Goal: Task Accomplishment & Management: Use online tool/utility

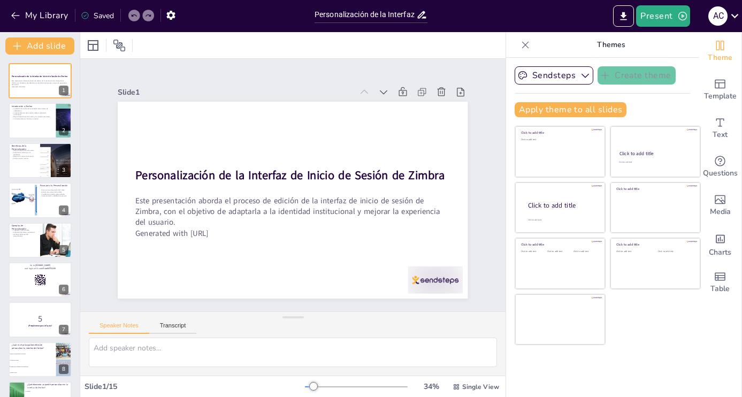
checkbox input "true"
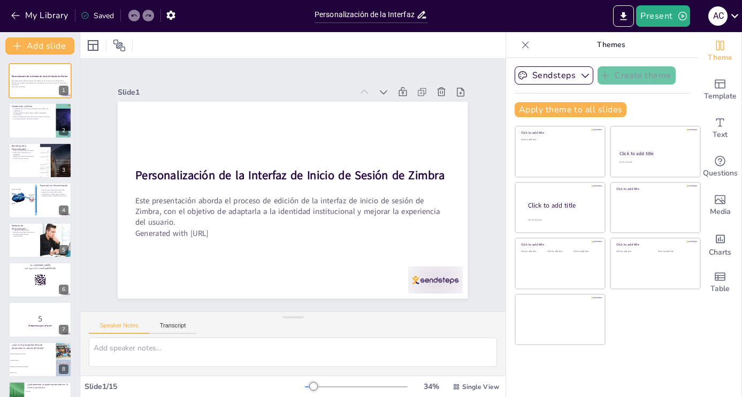
checkbox input "true"
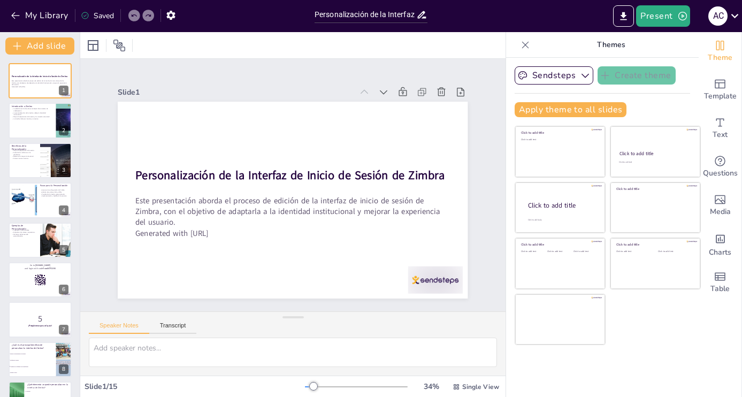
checkbox input "true"
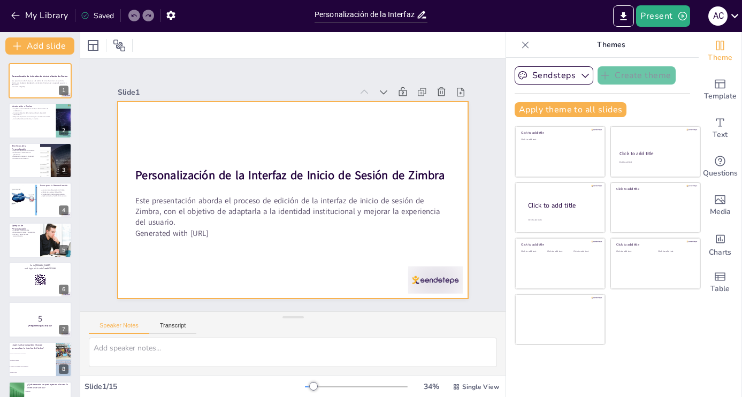
checkbox input "true"
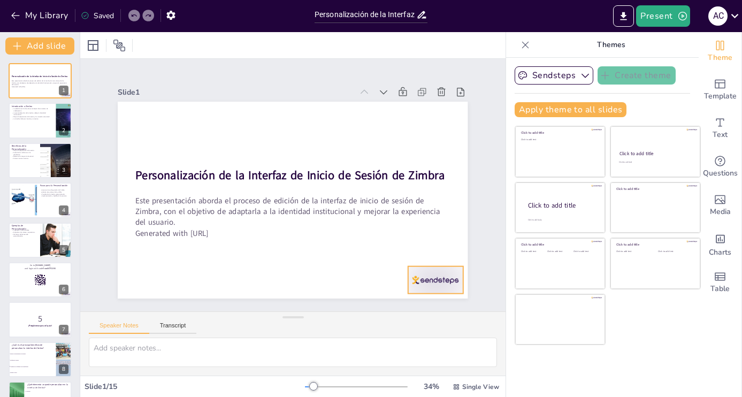
checkbox input "true"
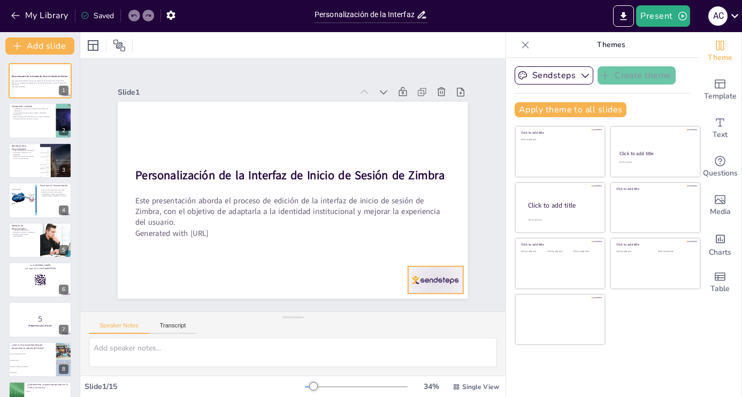
checkbox input "true"
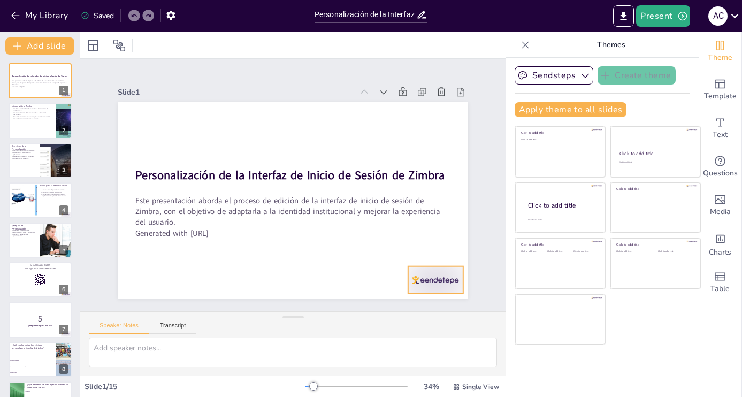
click at [440, 279] on div at bounding box center [435, 280] width 55 height 27
checkbox input "true"
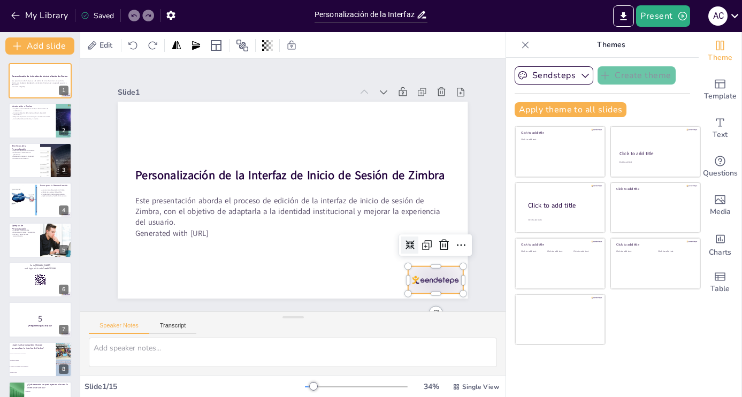
checkbox input "true"
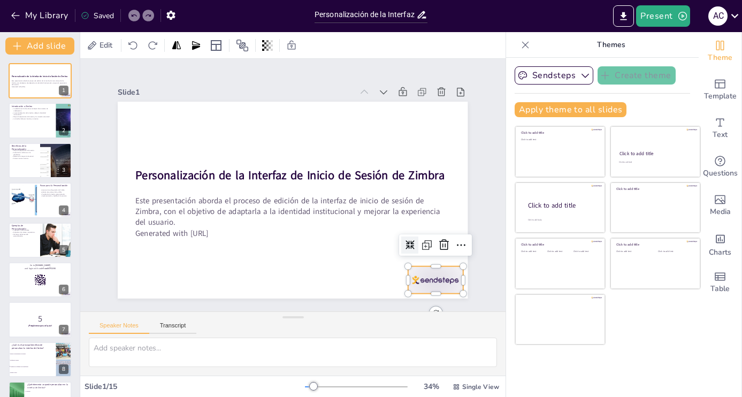
checkbox input "true"
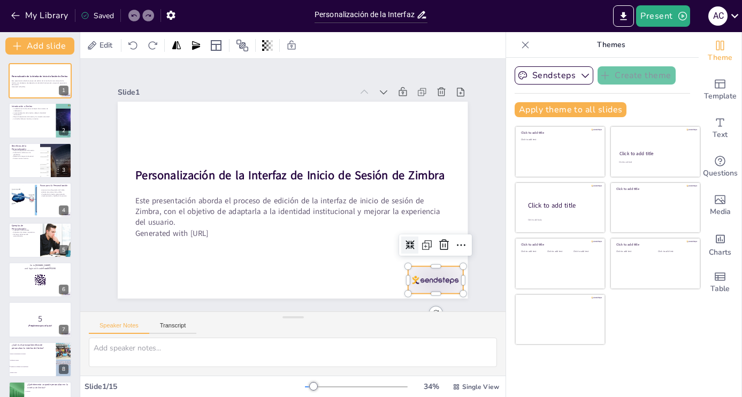
checkbox input "true"
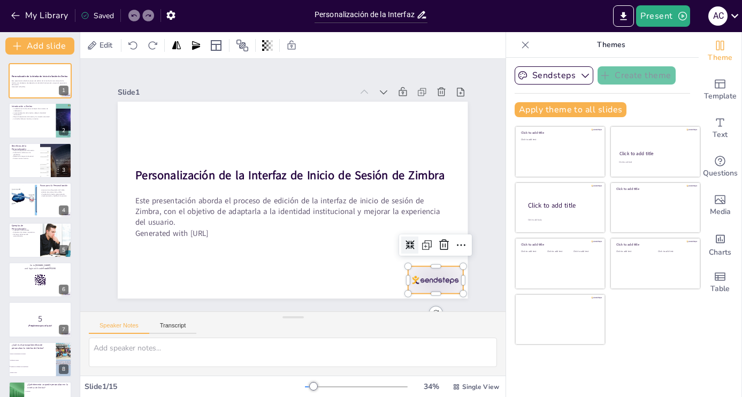
checkbox input "true"
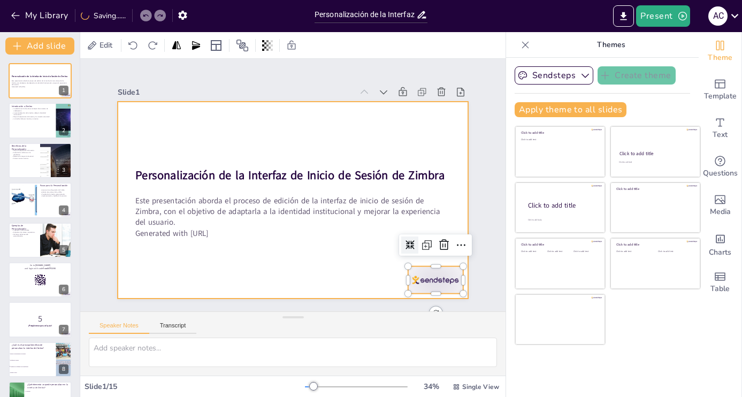
checkbox input "true"
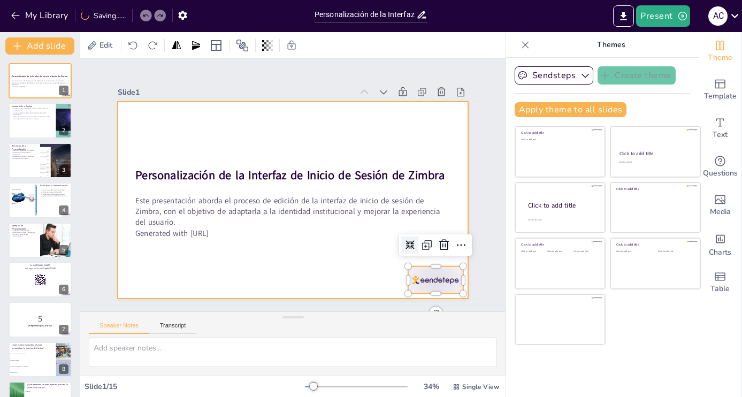
checkbox input "true"
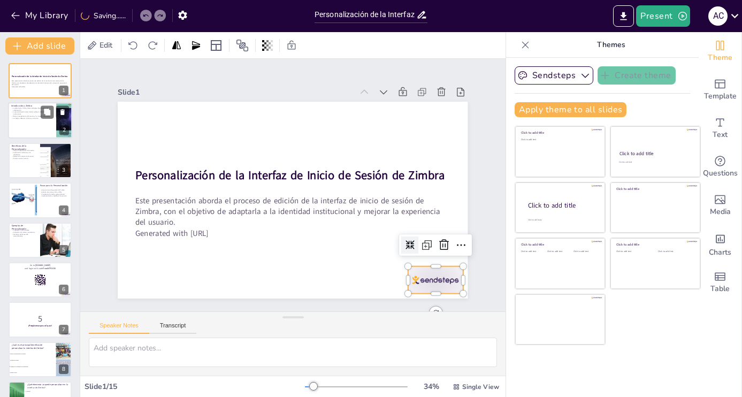
checkbox input "true"
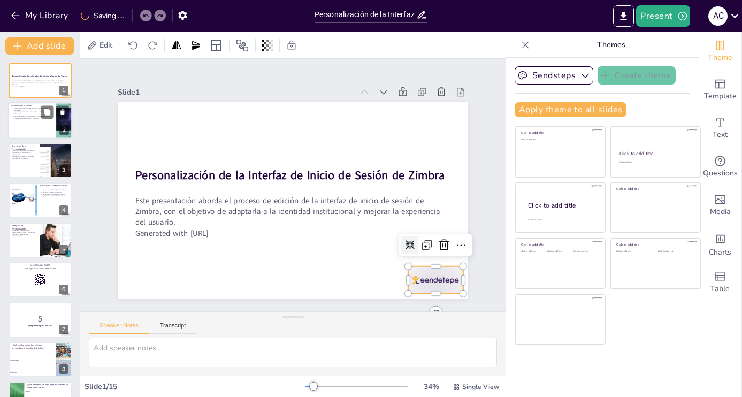
checkbox input "true"
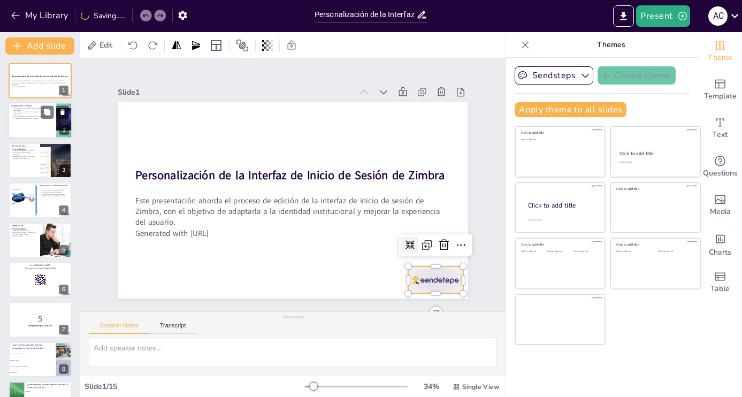
checkbox input "true"
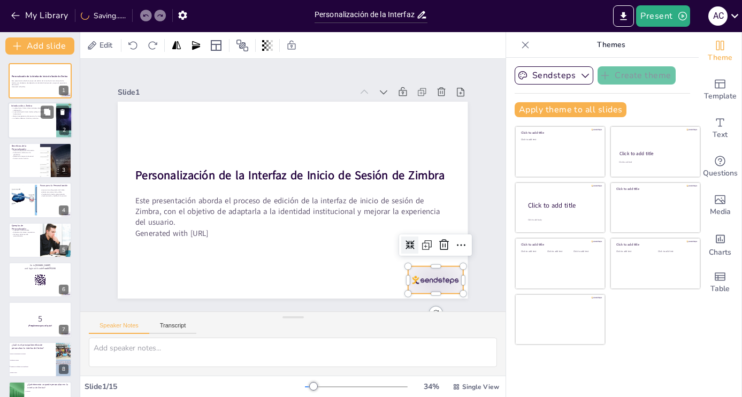
click at [48, 126] on div at bounding box center [40, 121] width 64 height 36
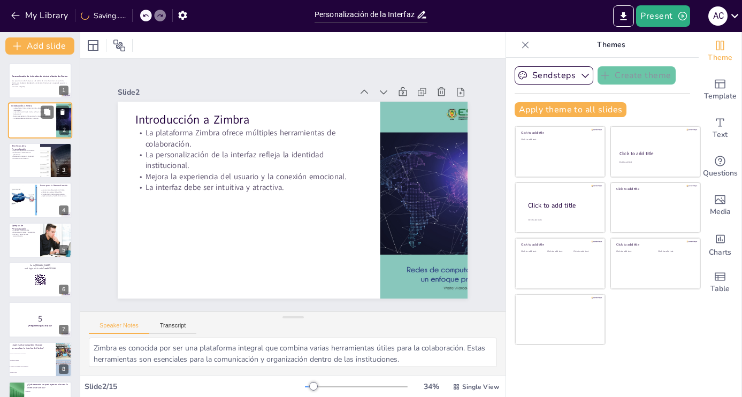
checkbox input "true"
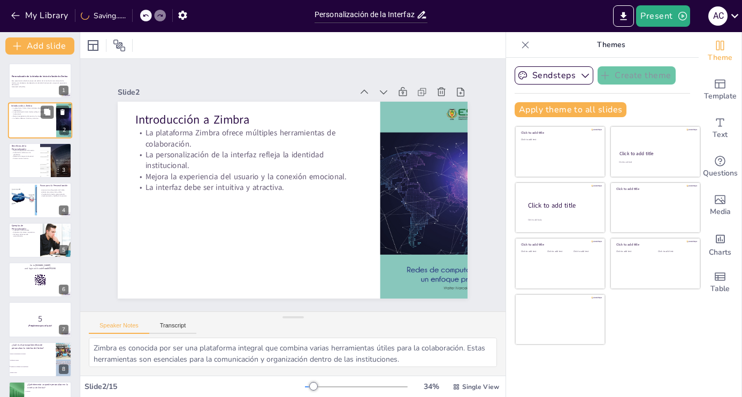
checkbox input "true"
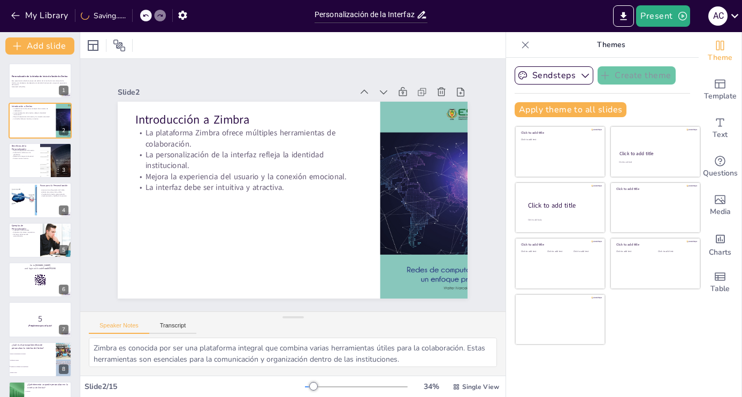
checkbox input "true"
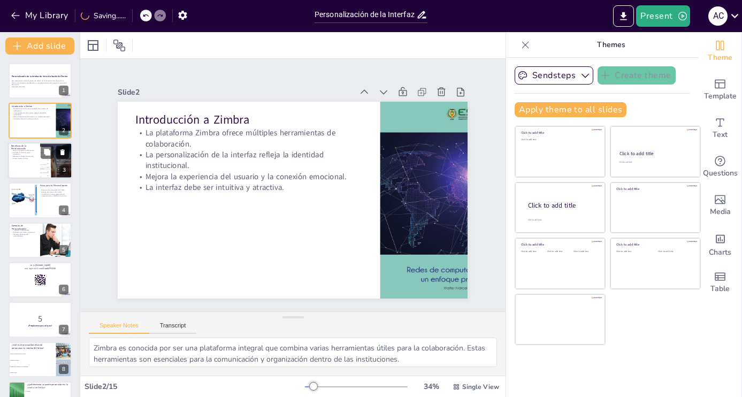
checkbox input "true"
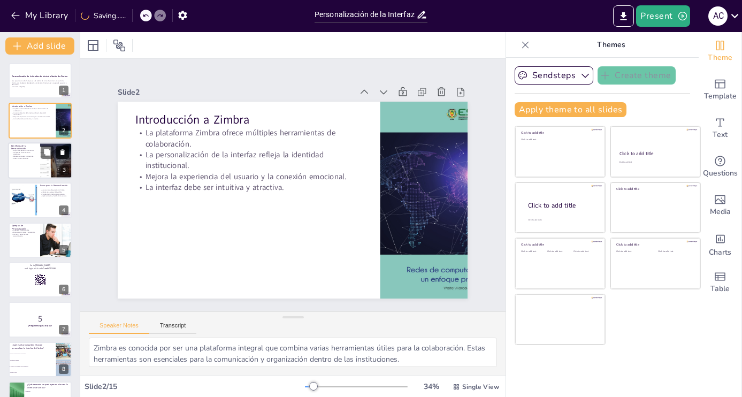
checkbox input "true"
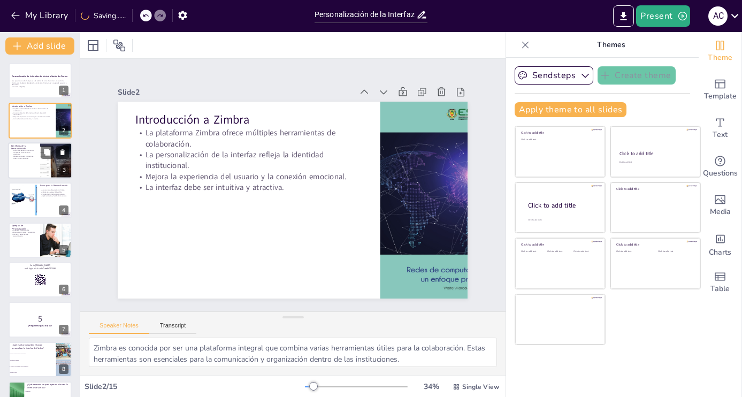
checkbox input "true"
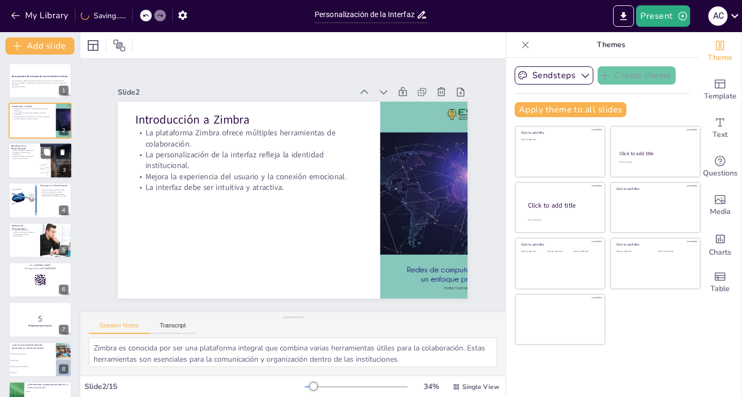
checkbox input "true"
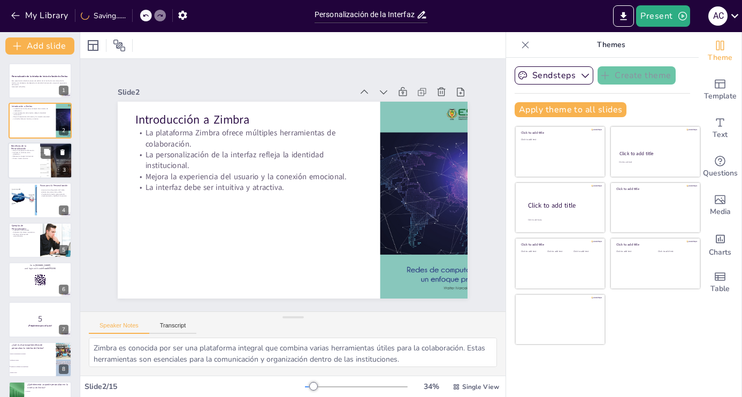
click at [37, 158] on div at bounding box center [40, 160] width 64 height 36
checkbox input "true"
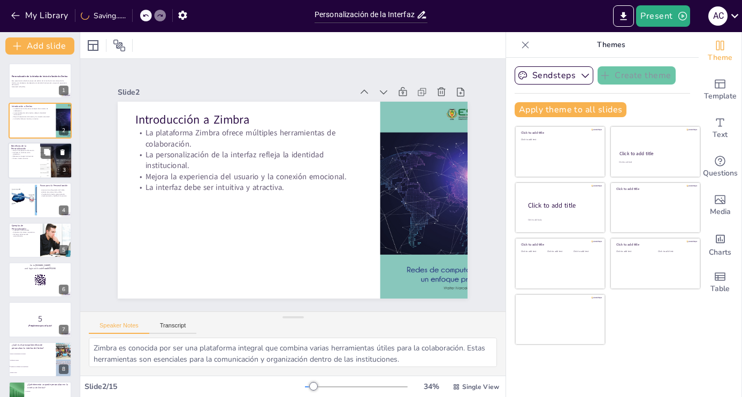
checkbox input "true"
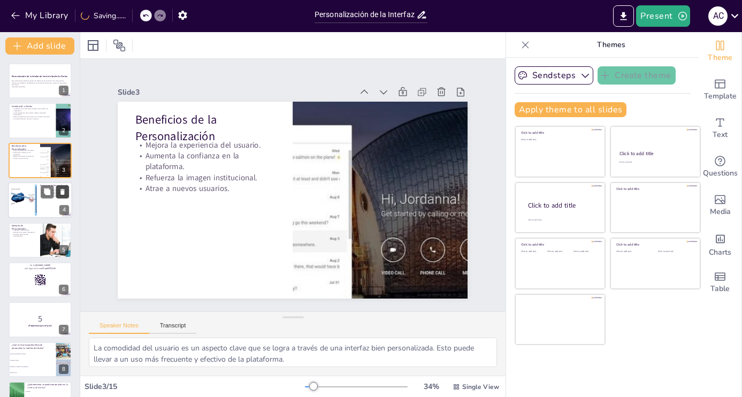
checkbox input "true"
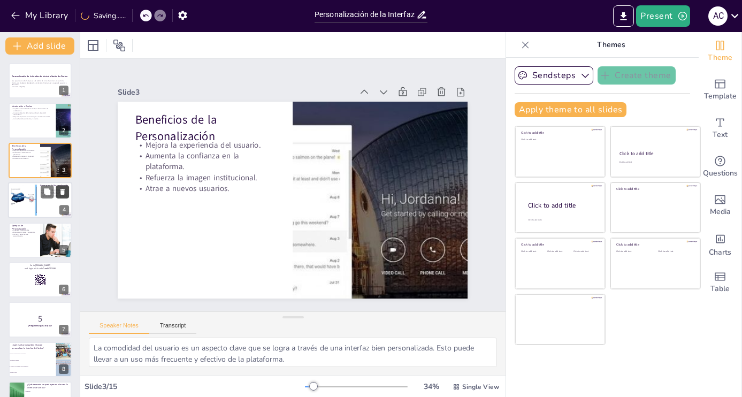
checkbox input "true"
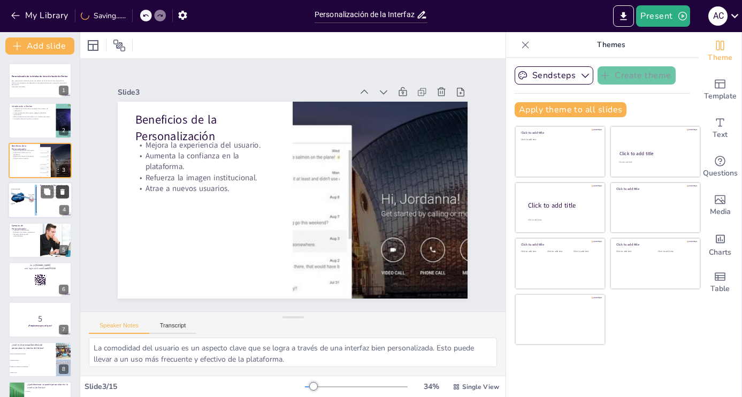
checkbox input "true"
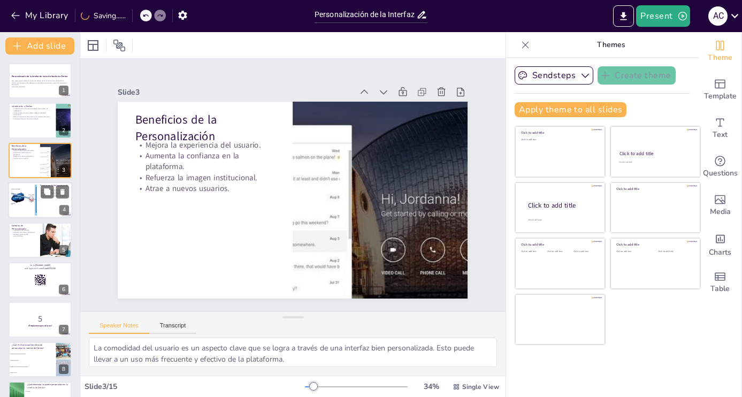
checkbox input "true"
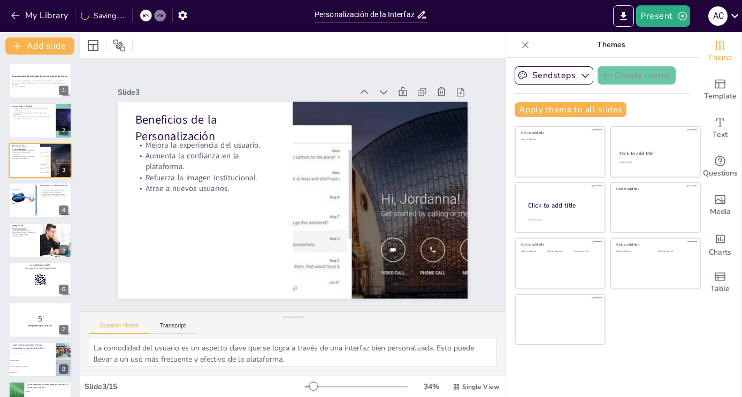
checkbox input "true"
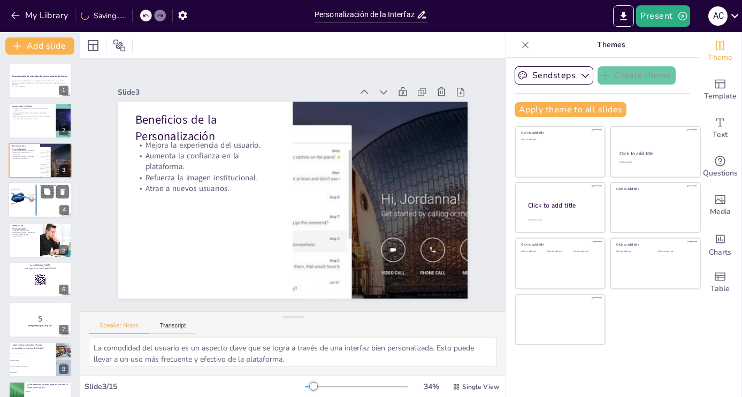
checkbox input "true"
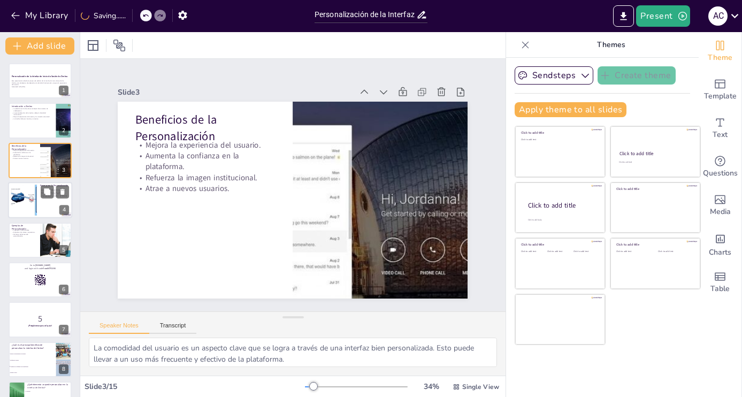
checkbox input "true"
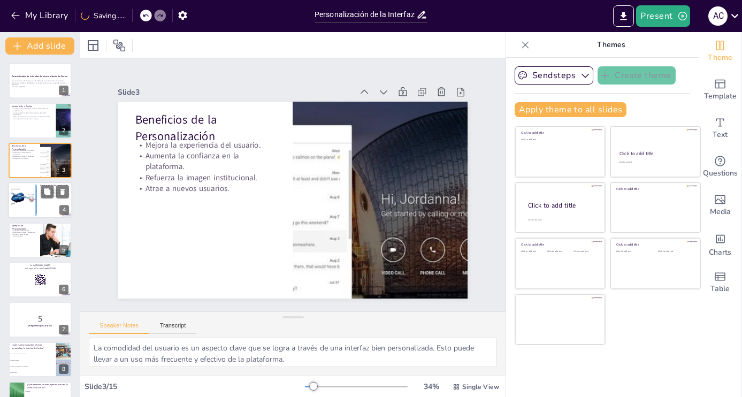
click at [21, 201] on div at bounding box center [23, 200] width 51 height 33
checkbox input "true"
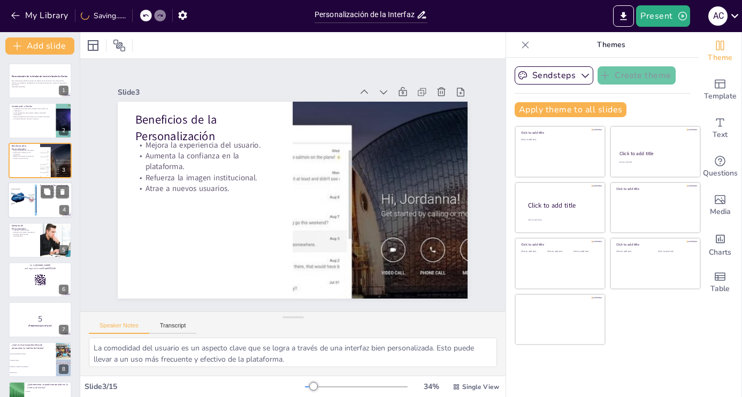
checkbox input "true"
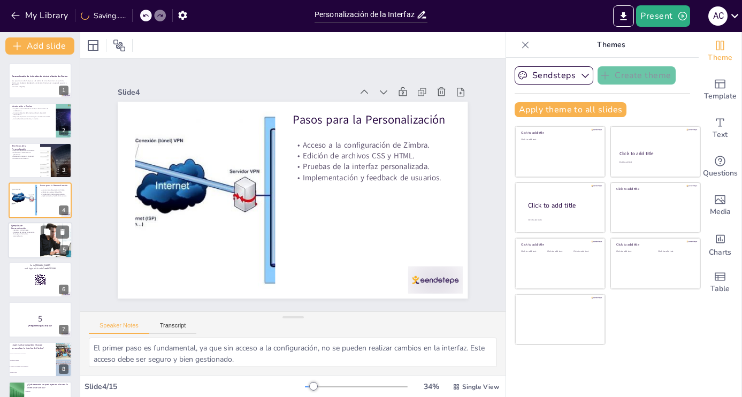
checkbox input "true"
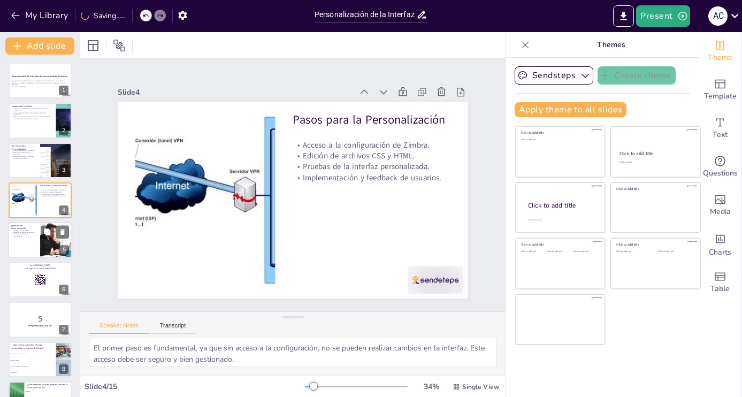
checkbox input "true"
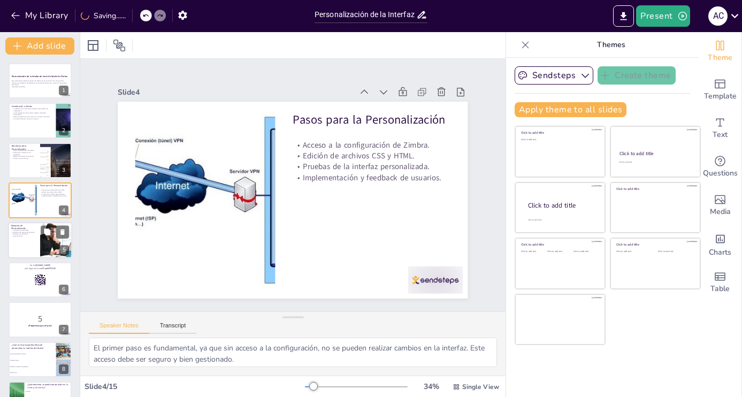
checkbox input "true"
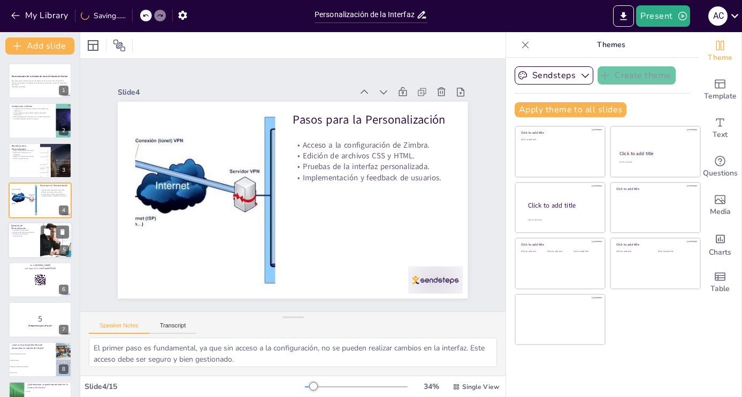
click at [31, 252] on div at bounding box center [40, 240] width 64 height 36
checkbox input "true"
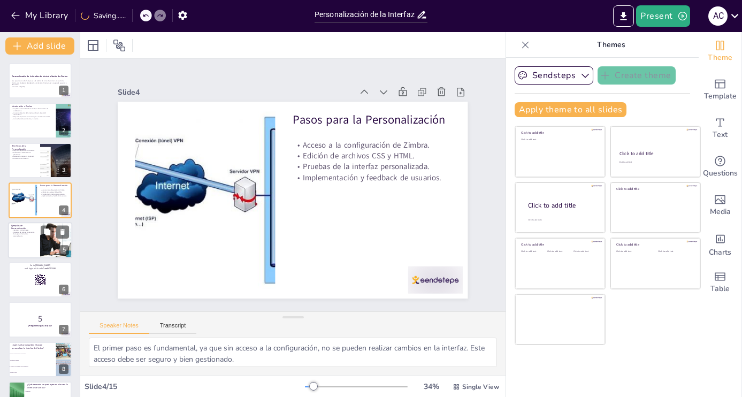
checkbox input "true"
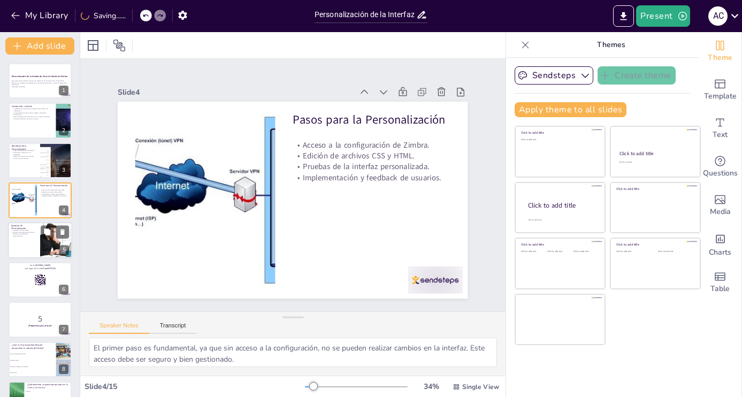
checkbox input "true"
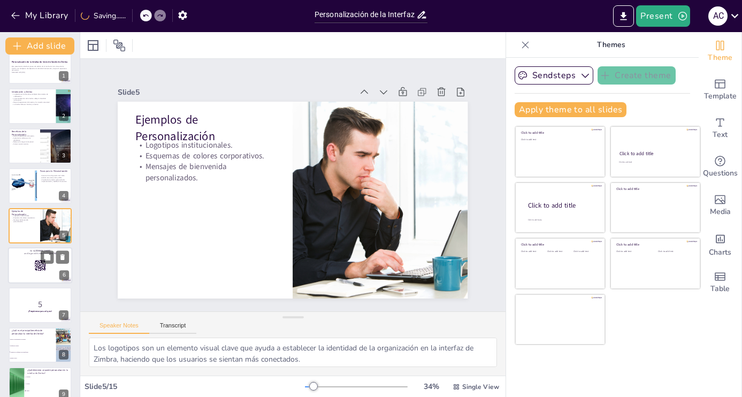
checkbox input "true"
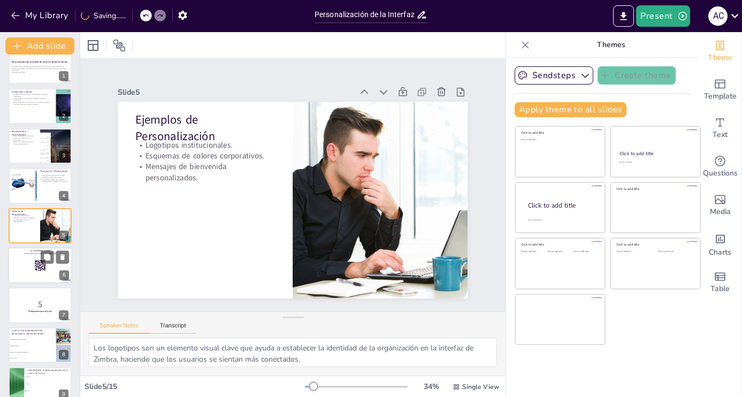
checkbox input "true"
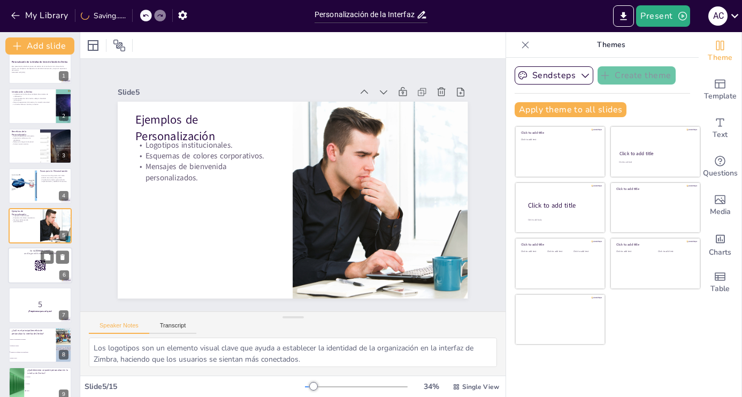
checkbox input "true"
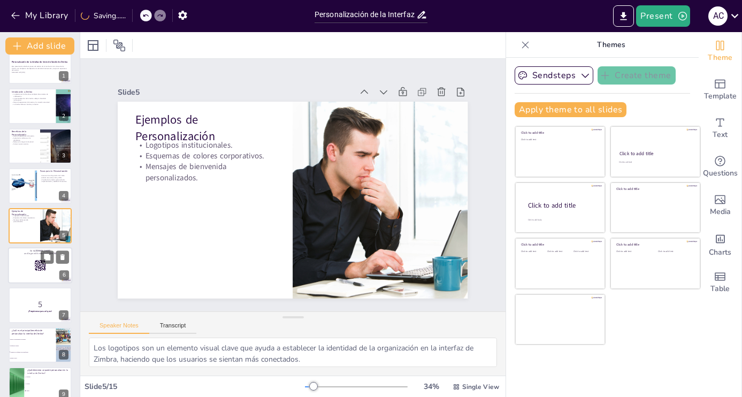
checkbox input "true"
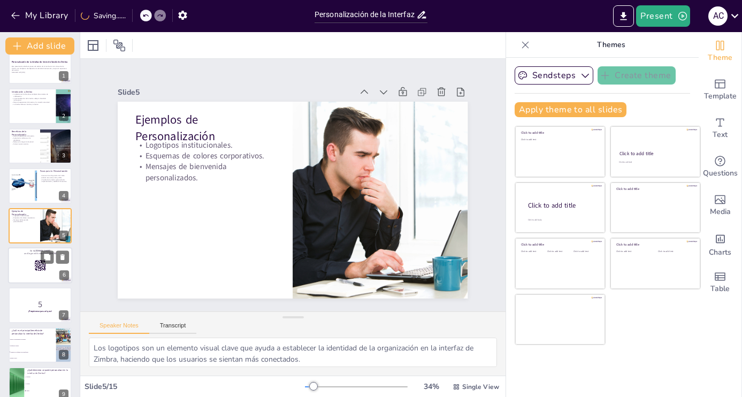
click at [30, 265] on div at bounding box center [40, 265] width 64 height 36
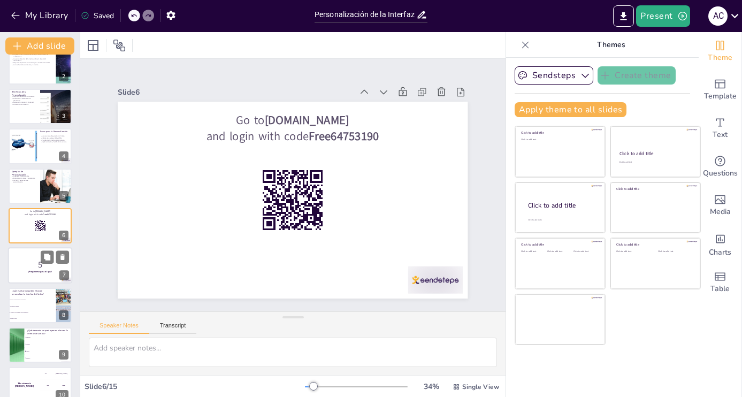
click at [26, 269] on p "5" at bounding box center [40, 265] width 58 height 12
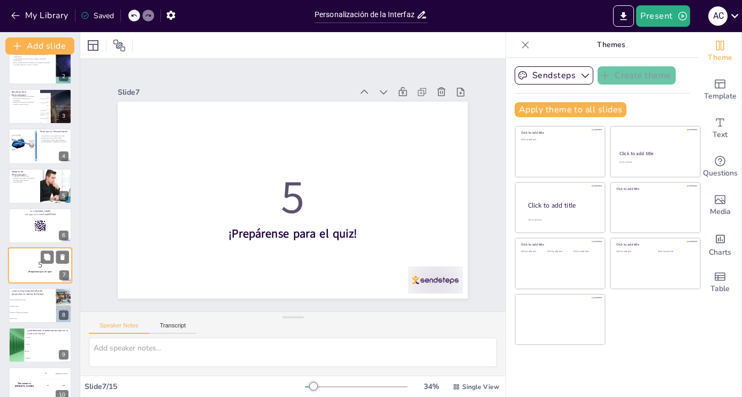
scroll to position [94, 0]
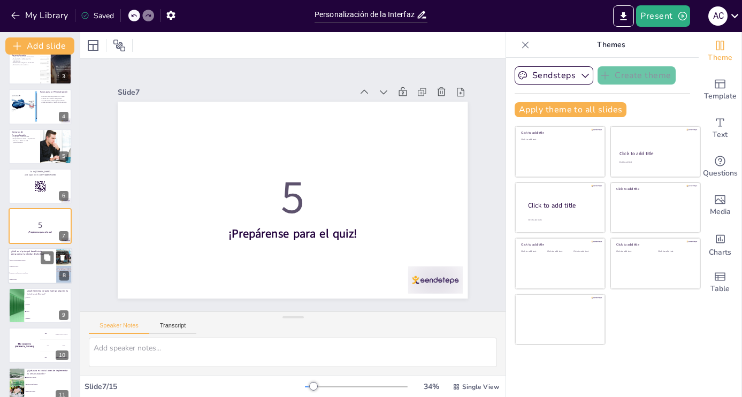
click at [32, 276] on li "Aumenta la confianza en la plataforma" at bounding box center [32, 273] width 48 height 6
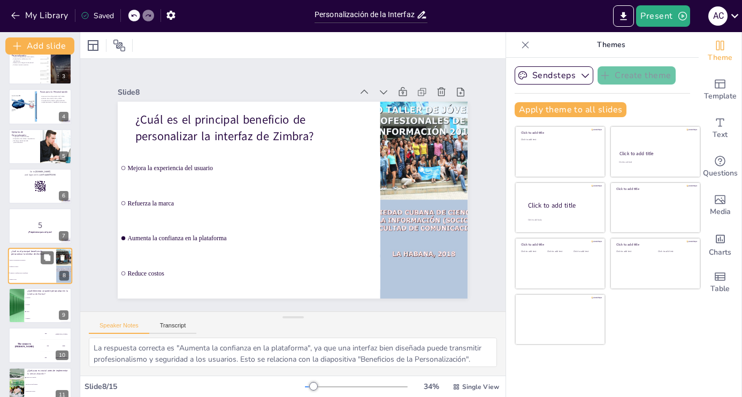
scroll to position [134, 0]
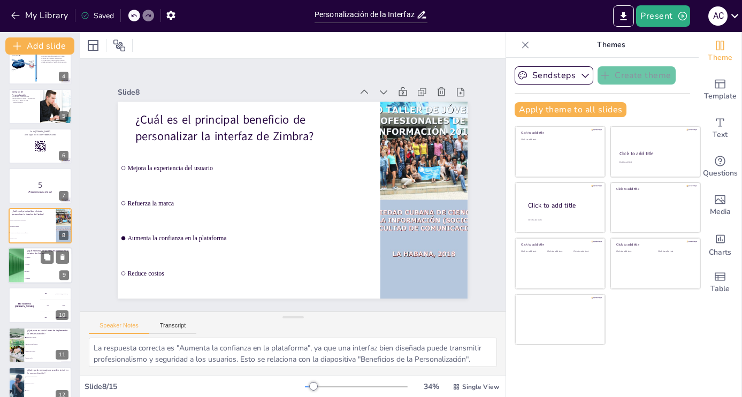
click at [36, 270] on li "Ambos" at bounding box center [48, 271] width 48 height 7
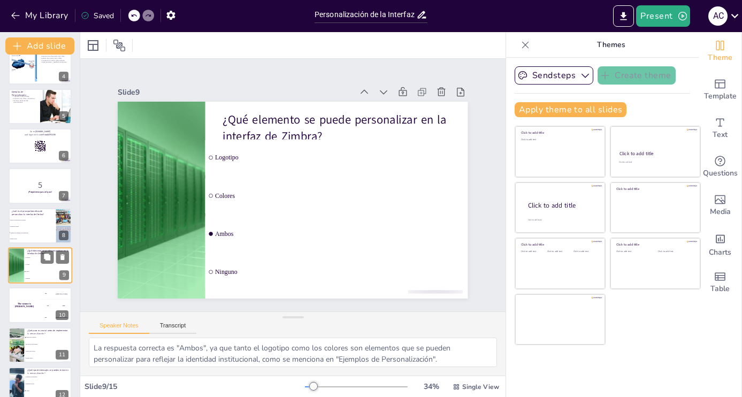
scroll to position [173, 0]
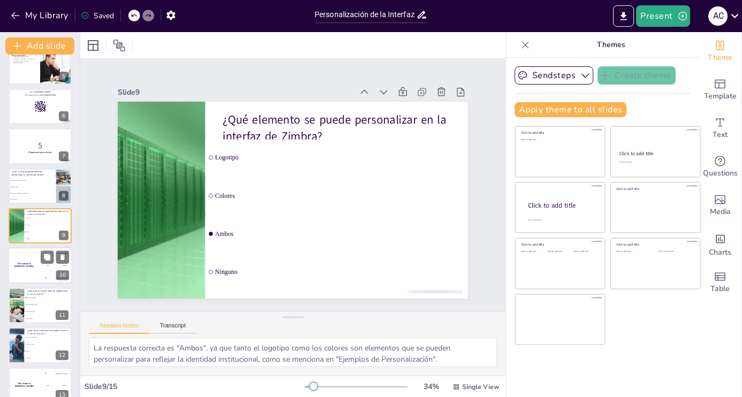
click at [36, 275] on div "The winner is Niels 🏆" at bounding box center [24, 266] width 32 height 36
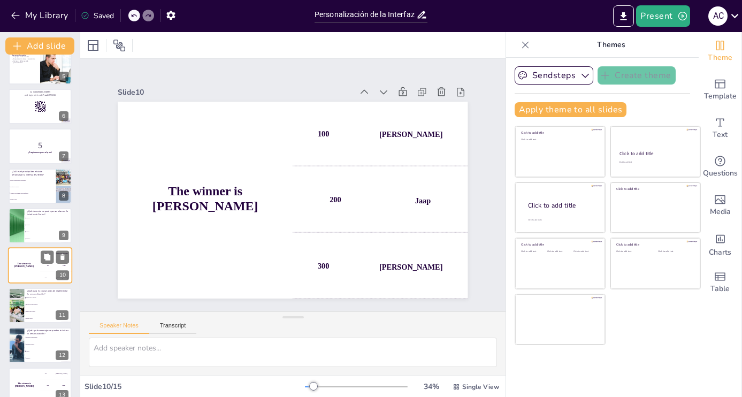
scroll to position [214, 0]
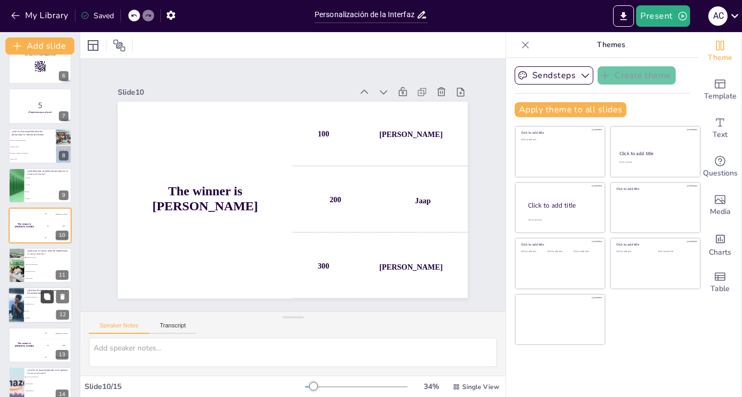
click at [42, 292] on button at bounding box center [47, 297] width 13 height 13
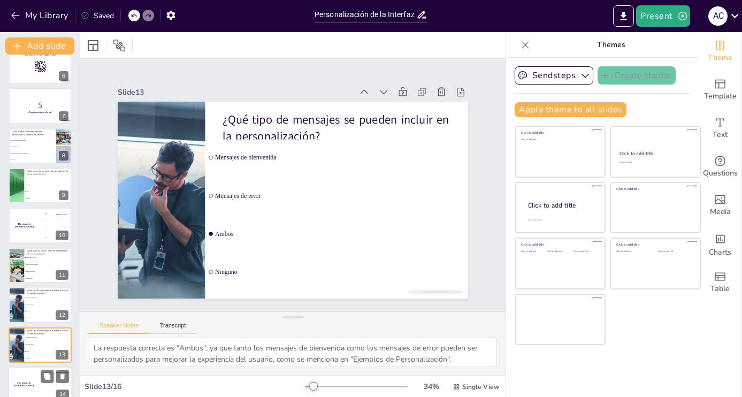
scroll to position [307, 0]
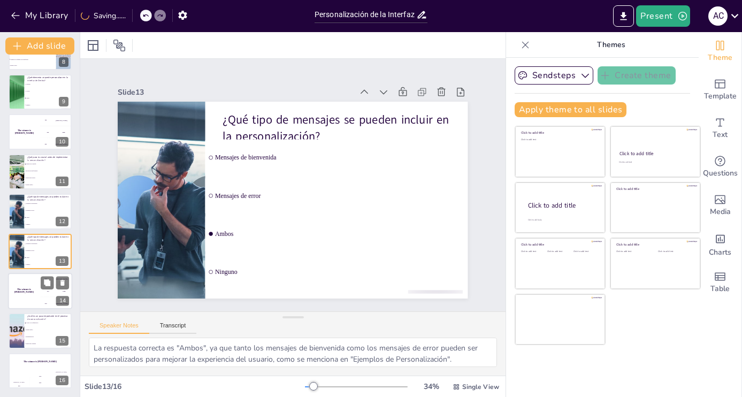
click at [31, 282] on div "The winner is Niels 🏆" at bounding box center [24, 291] width 32 height 36
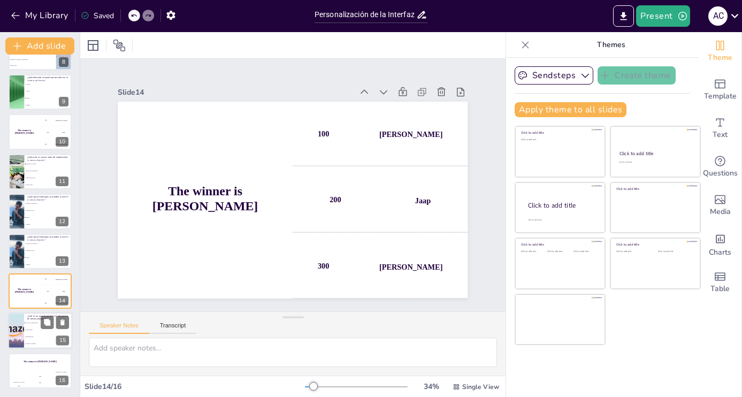
click at [30, 324] on li "Acceso a la configuración" at bounding box center [48, 323] width 48 height 7
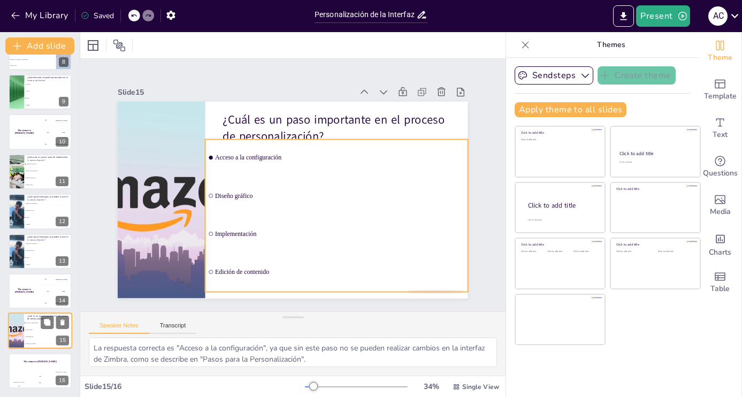
click at [26, 337] on li "Implementación" at bounding box center [48, 337] width 48 height 7
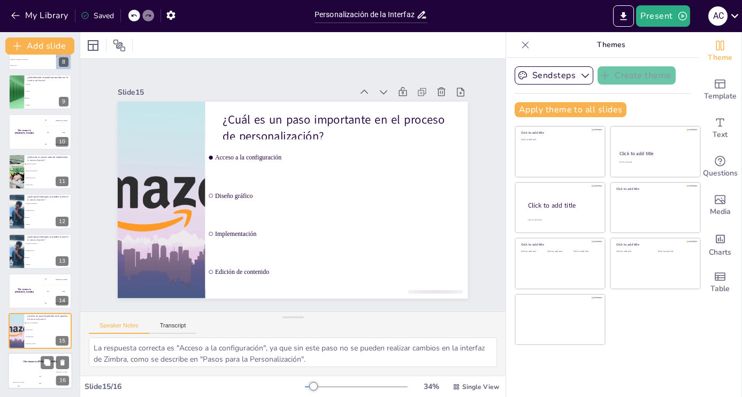
click at [26, 371] on div "Hasan 100" at bounding box center [18, 380] width 21 height 18
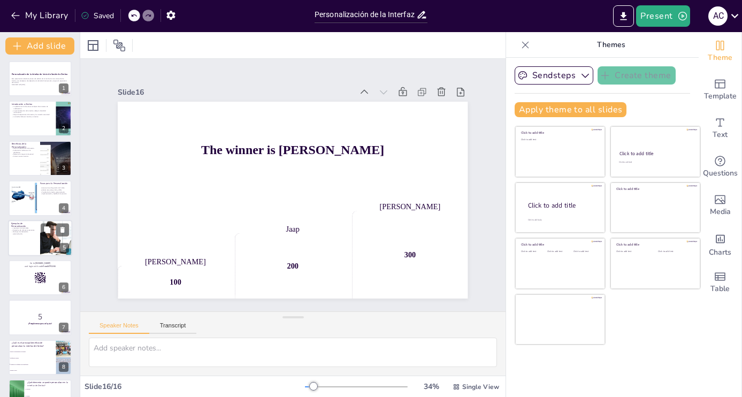
scroll to position [0, 0]
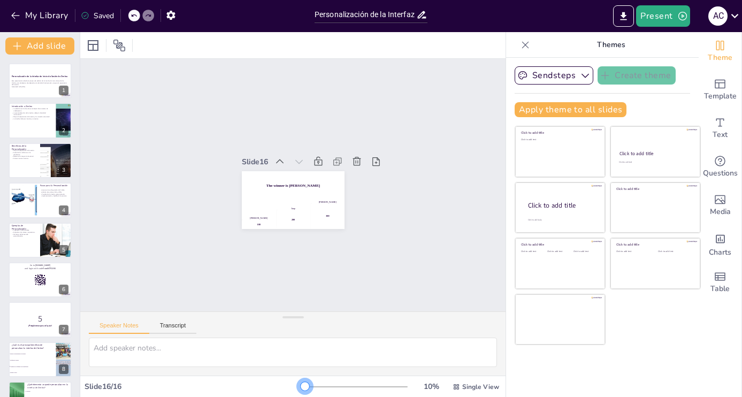
drag, startPoint x: 315, startPoint y: 386, endPoint x: 265, endPoint y: 366, distance: 53.3
click at [265, 366] on div "Slide 1 Personalización de la Interfaz de Inicio de Sesión de Zimbra Este prese…" at bounding box center [292, 214] width 425 height 365
click at [623, 13] on icon "Export to PowerPoint" at bounding box center [623, 16] width 11 height 11
click at [625, 15] on icon "Export to PowerPoint" at bounding box center [624, 16] width 6 height 8
click at [44, 73] on icon at bounding box center [46, 72] width 7 height 7
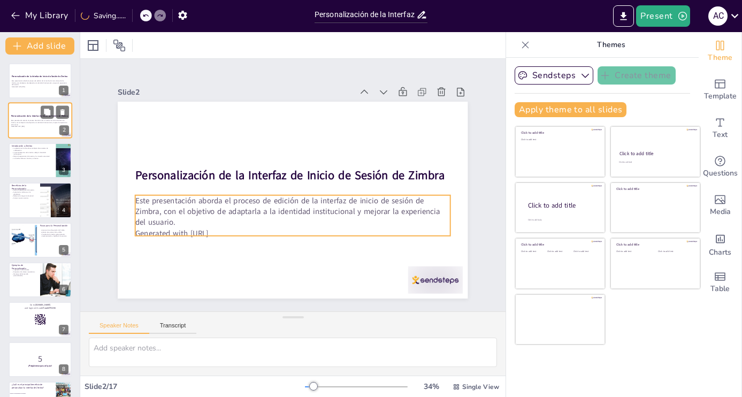
click at [44, 127] on p "Generated with [URL]" at bounding box center [40, 127] width 58 height 2
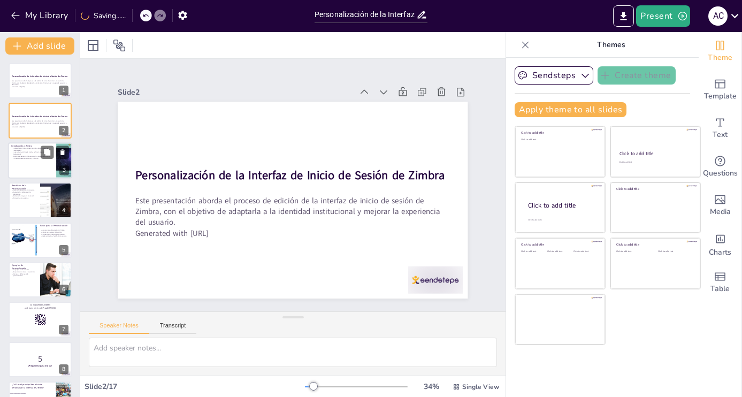
click at [32, 161] on div at bounding box center [40, 160] width 64 height 36
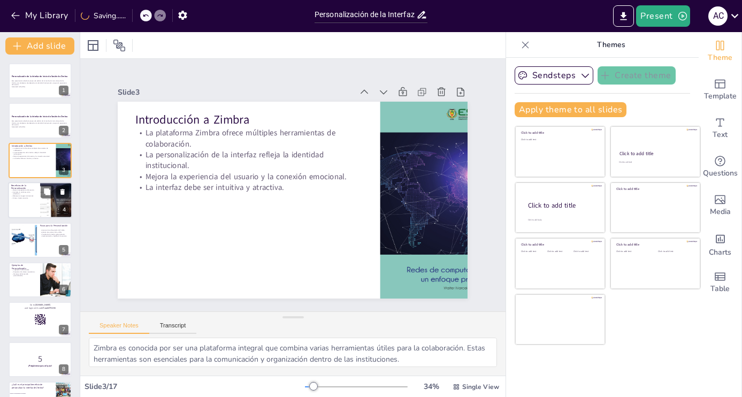
click at [28, 203] on div at bounding box center [40, 200] width 64 height 36
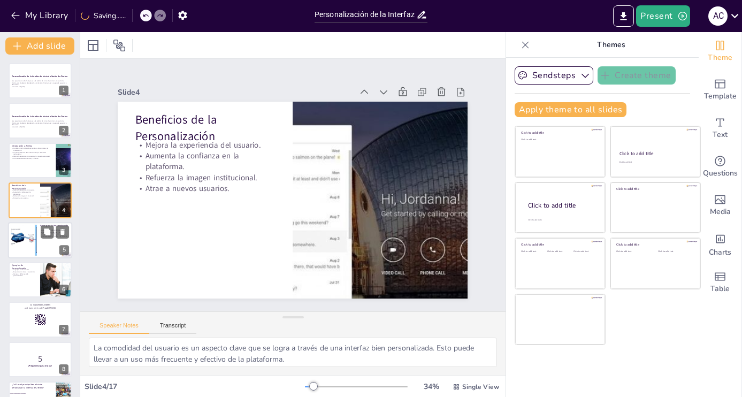
click at [27, 234] on div at bounding box center [23, 240] width 51 height 33
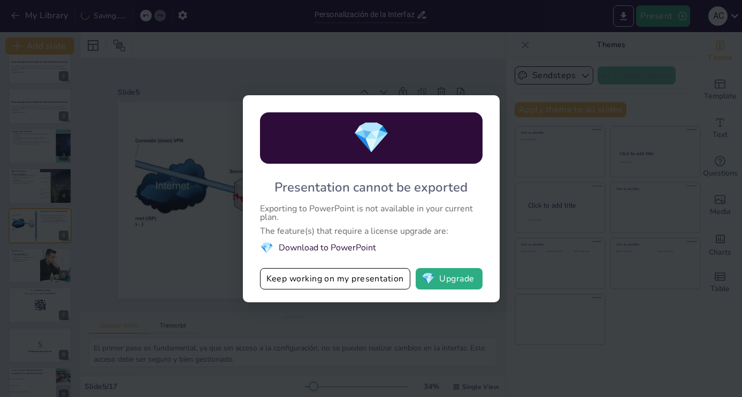
click at [627, 30] on div "My Library Saving...... Personalización de la Interfaz de Inicio de Sesión de Z…" at bounding box center [371, 198] width 742 height 397
click at [385, 280] on button "Keep working on my presentation" at bounding box center [335, 278] width 150 height 21
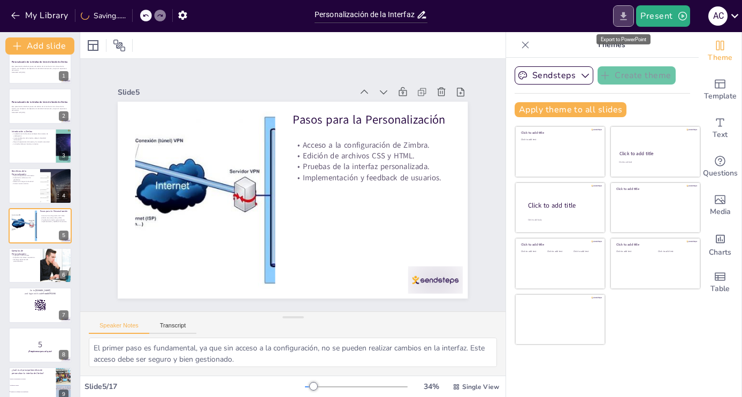
click at [624, 23] on button "Export to PowerPoint" at bounding box center [623, 15] width 21 height 21
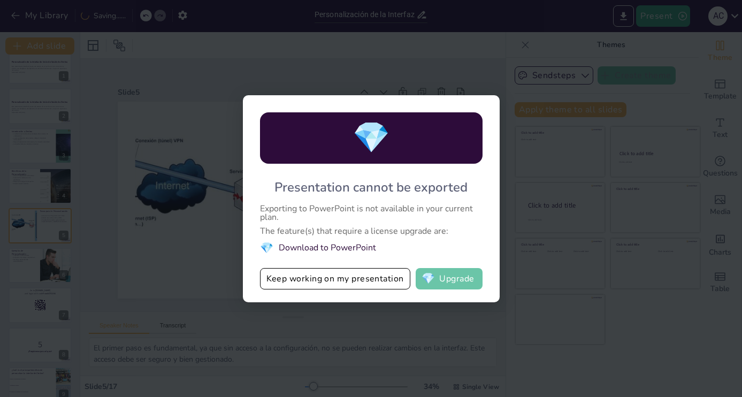
click at [465, 277] on button "💎 Upgrade" at bounding box center [449, 278] width 67 height 21
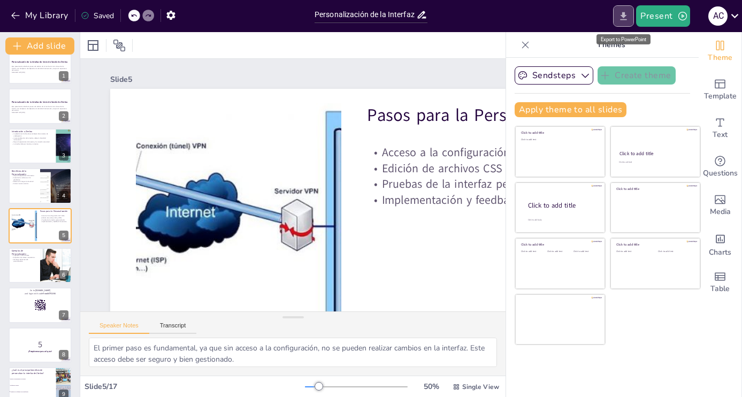
click at [626, 21] on icon "Export to PowerPoint" at bounding box center [623, 16] width 11 height 11
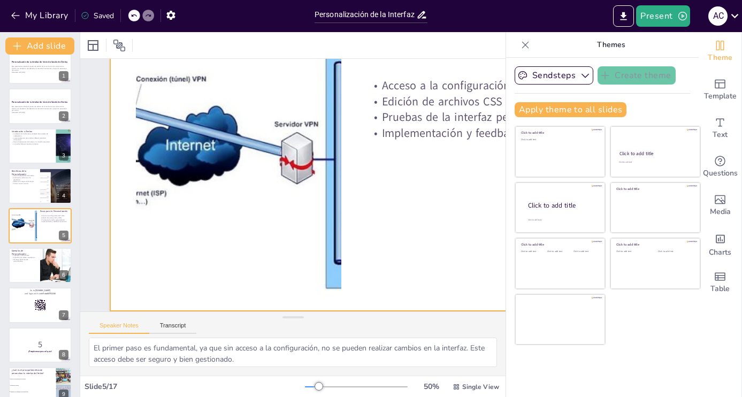
scroll to position [66, 0]
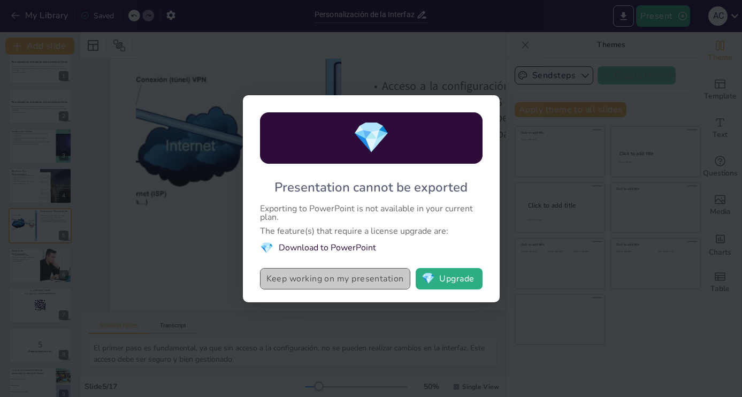
click at [331, 276] on button "Keep working on my presentation" at bounding box center [335, 278] width 150 height 21
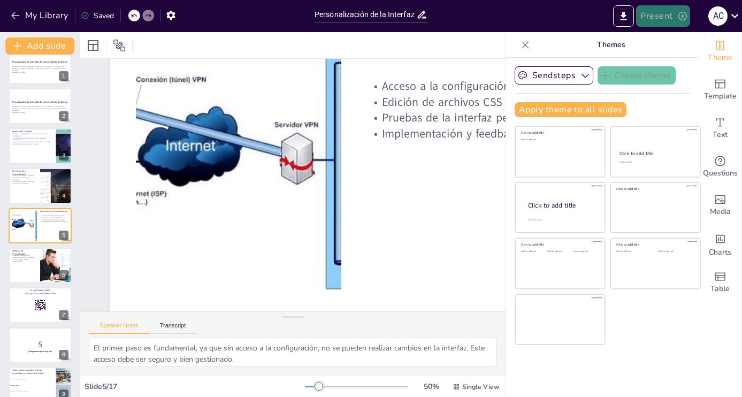
click at [670, 15] on button "Present" at bounding box center [663, 15] width 54 height 21
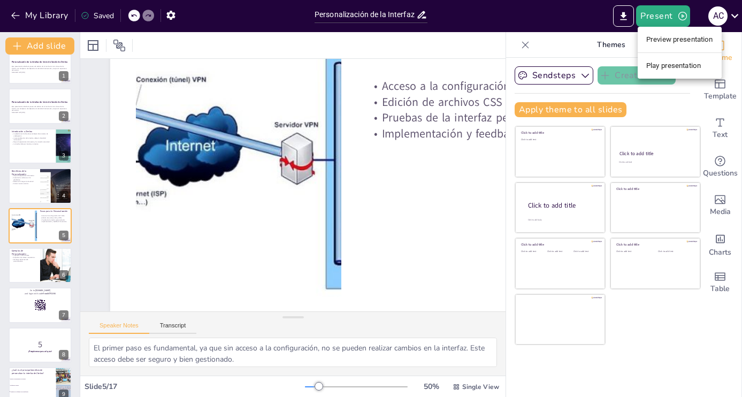
click at [623, 12] on div at bounding box center [371, 198] width 742 height 397
click at [741, 15] on icon at bounding box center [735, 16] width 14 height 14
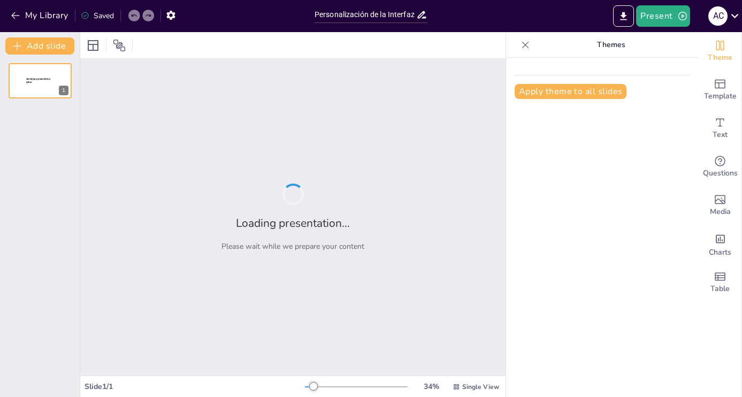
type input "Personalización de la Interfaz de Inicio de Sesión de Zimbra: Un Enfoque Instit…"
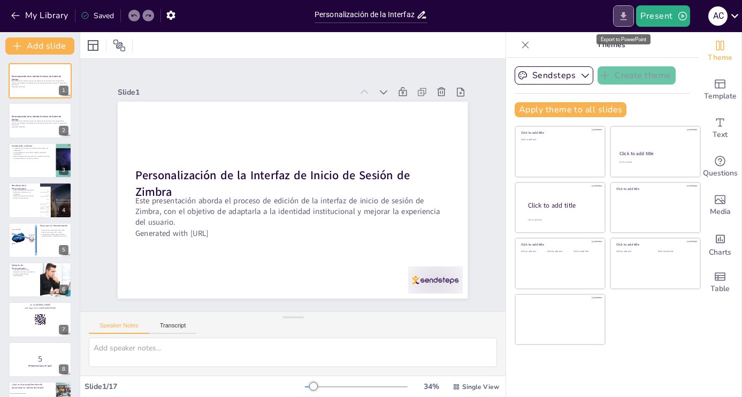
click at [624, 19] on icon "Export to PowerPoint" at bounding box center [623, 16] width 11 height 11
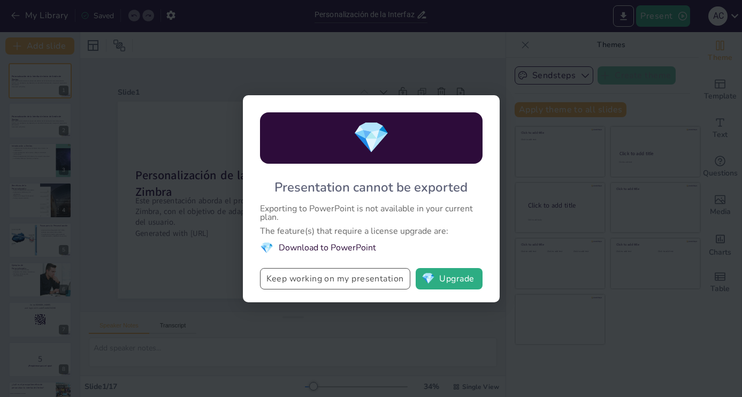
click at [392, 282] on button "Keep working on my presentation" at bounding box center [335, 278] width 150 height 21
checkbox input "true"
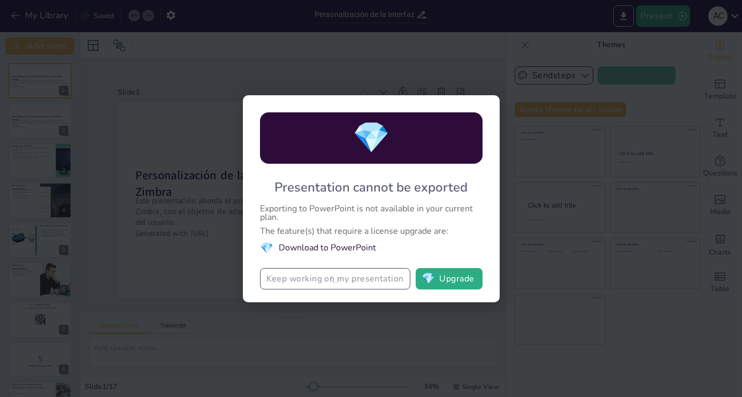
checkbox input "true"
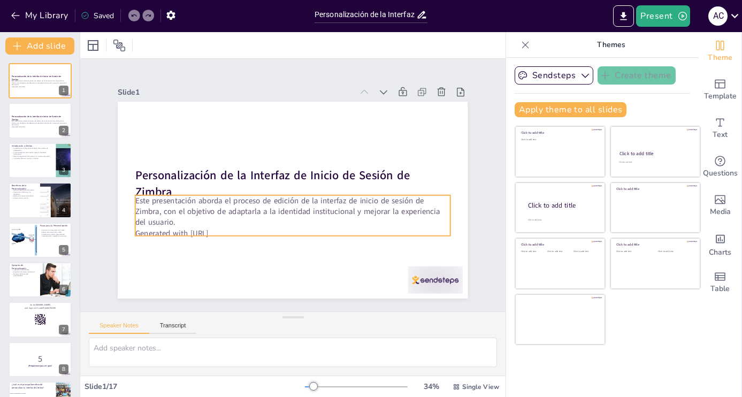
checkbox input "true"
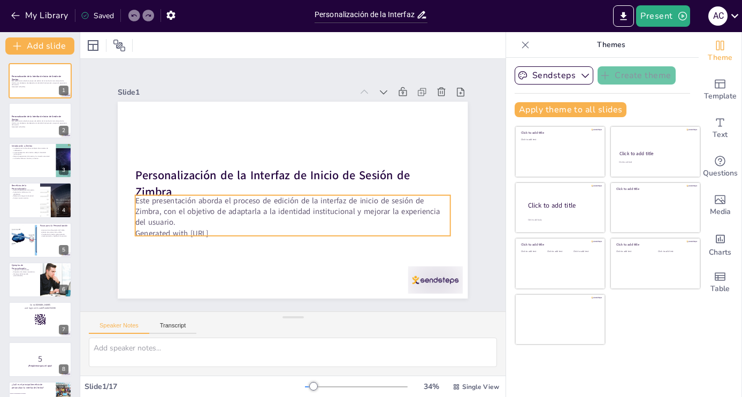
checkbox input "true"
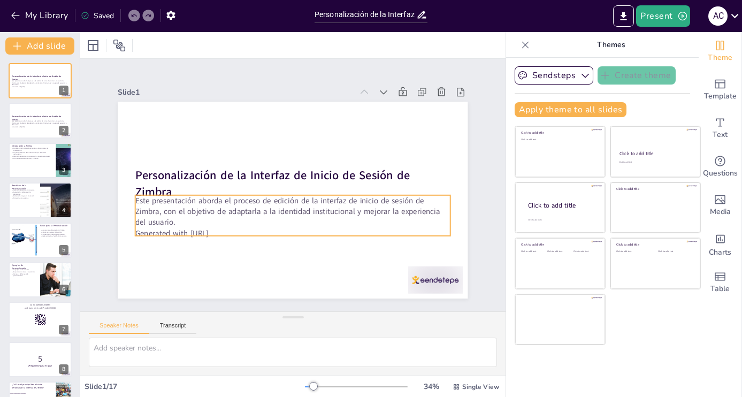
checkbox input "true"
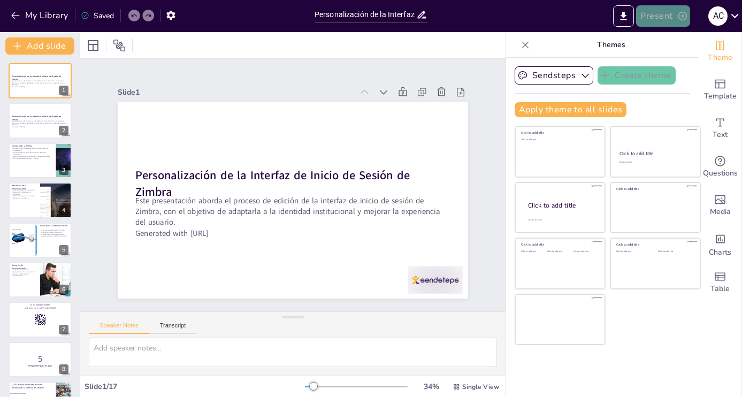
click at [662, 15] on button "Present" at bounding box center [663, 15] width 54 height 21
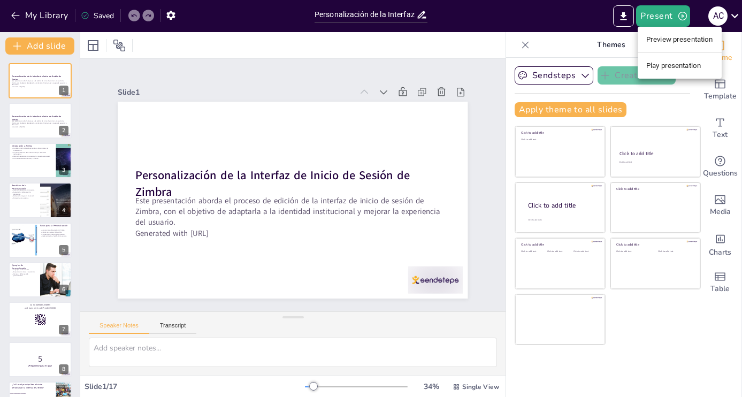
click at [448, 63] on div at bounding box center [371, 198] width 742 height 397
checkbox input "true"
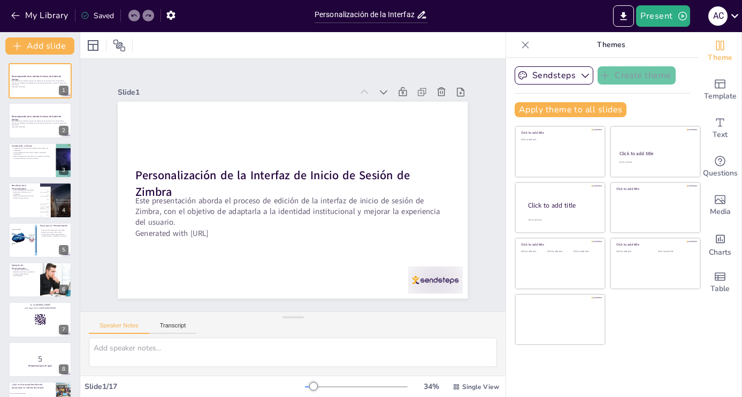
checkbox input "true"
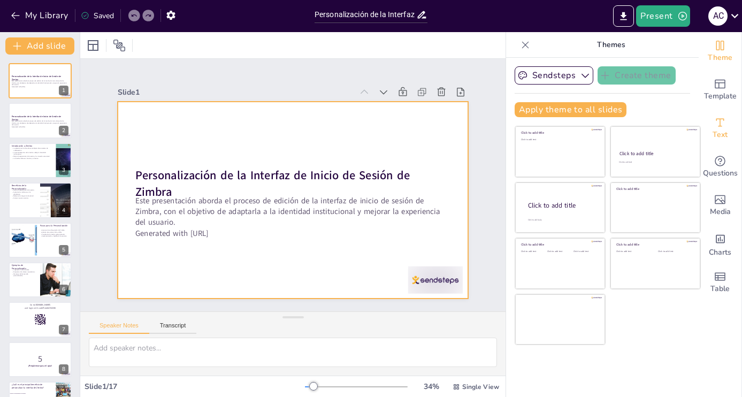
checkbox input "true"
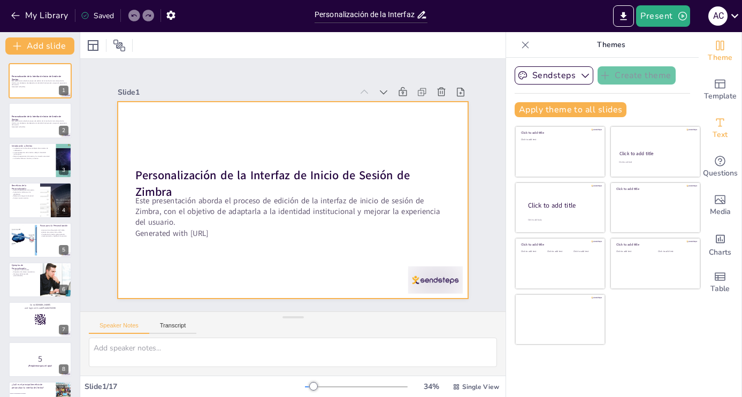
checkbox input "true"
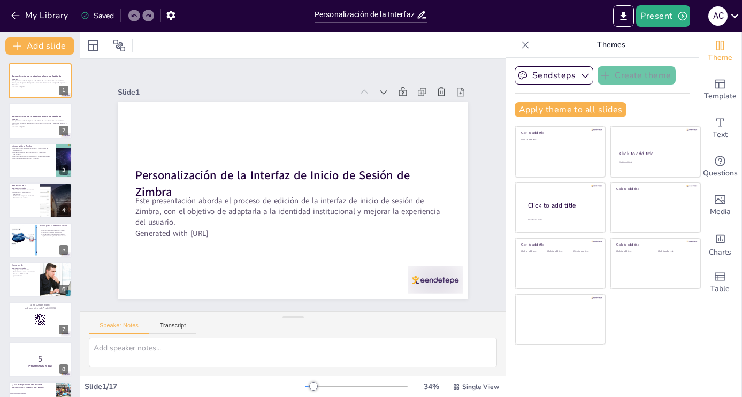
checkbox input "true"
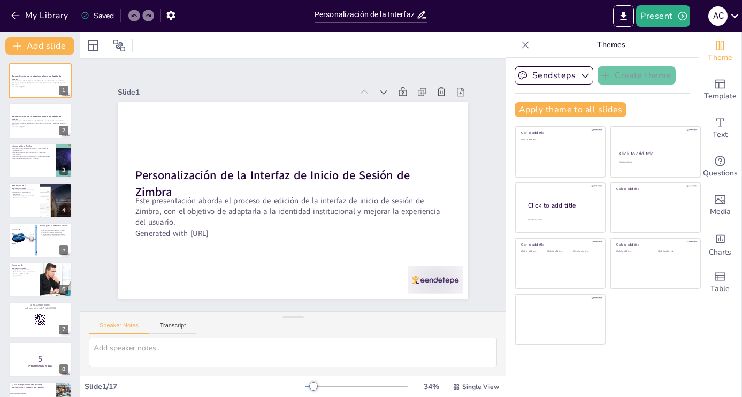
checkbox input "true"
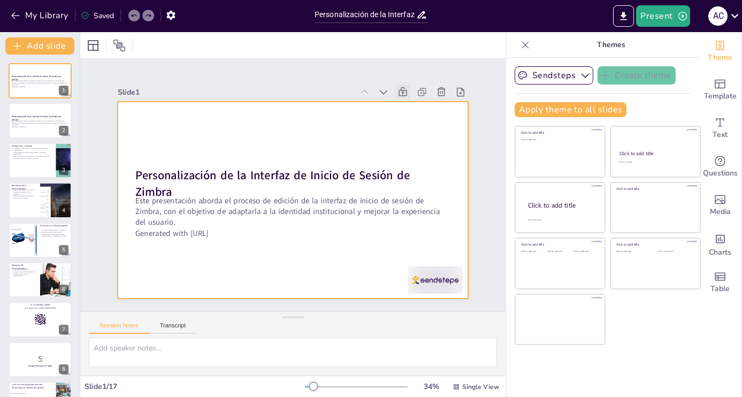
checkbox input "true"
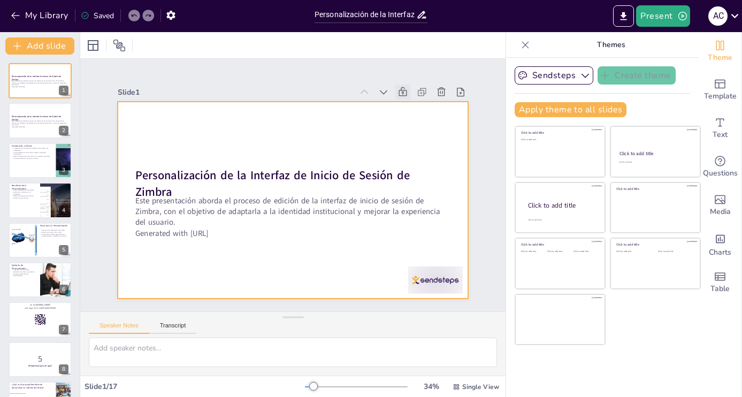
checkbox input "true"
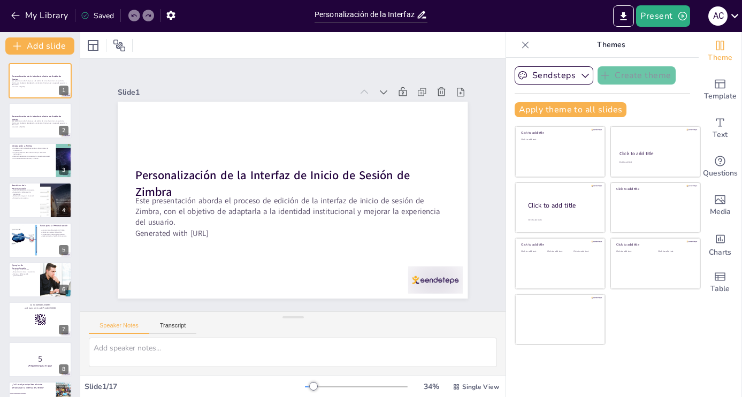
checkbox input "true"
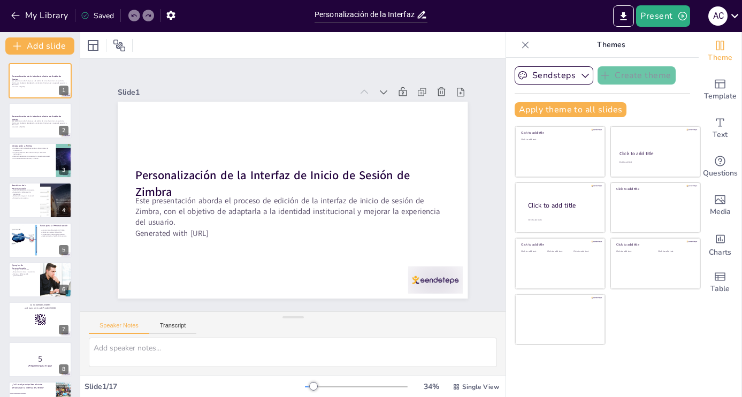
checkbox input "true"
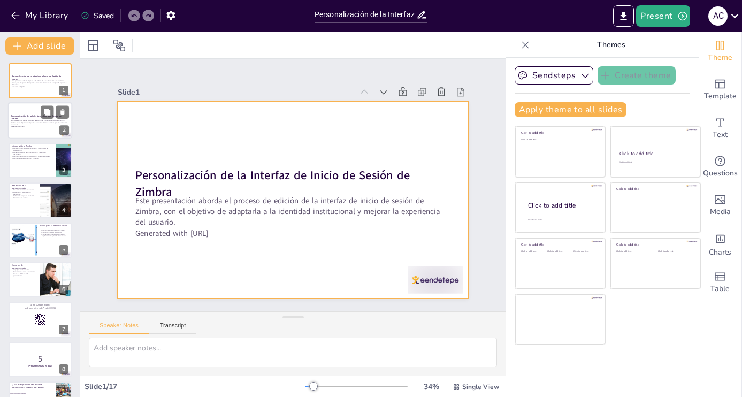
checkbox input "true"
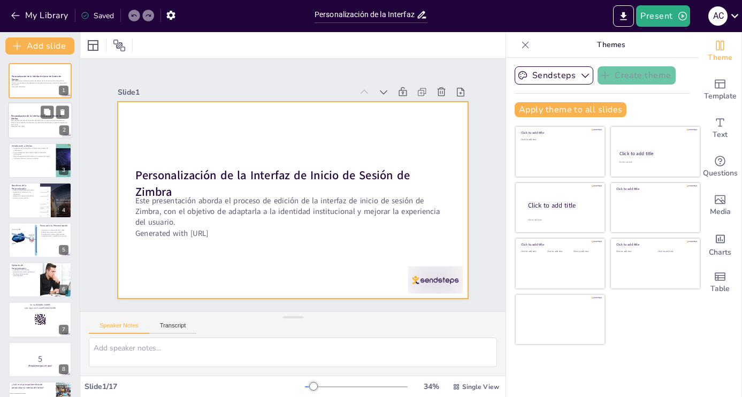
checkbox input "true"
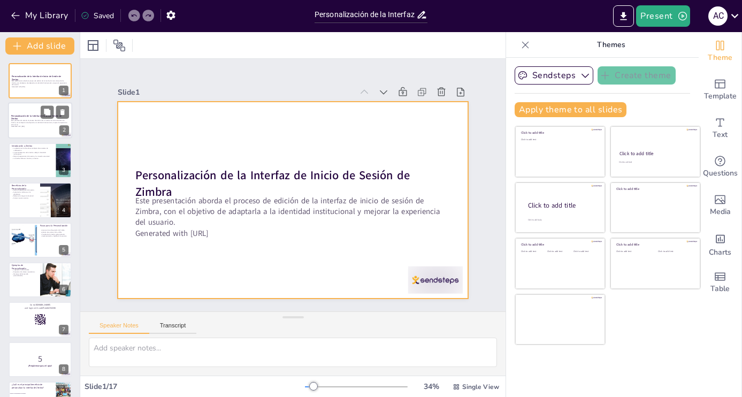
checkbox input "true"
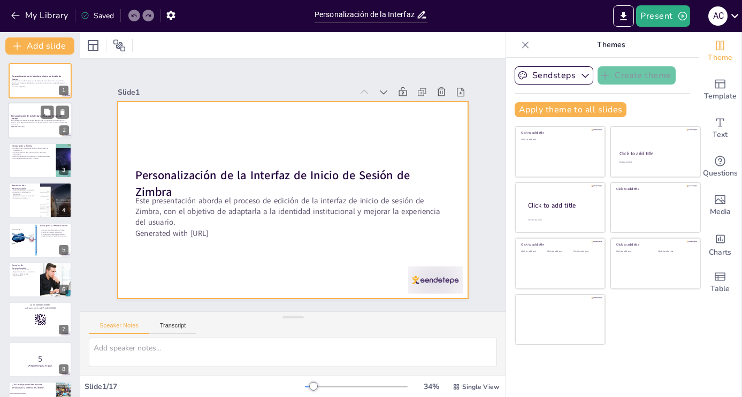
checkbox input "true"
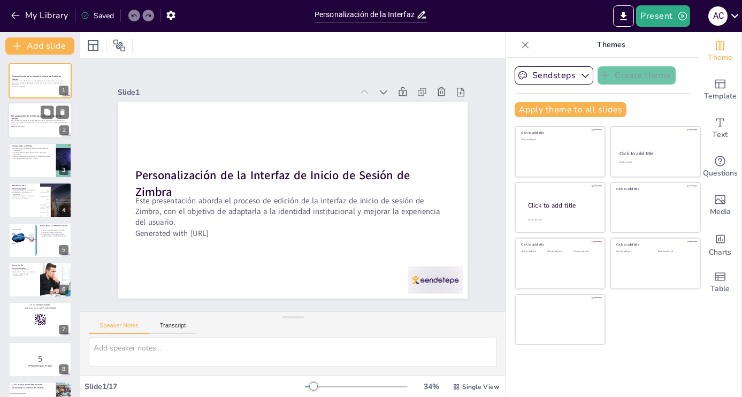
checkbox input "true"
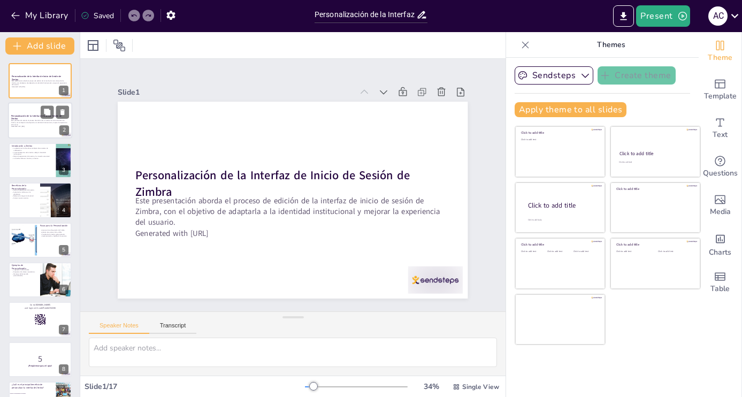
checkbox input "true"
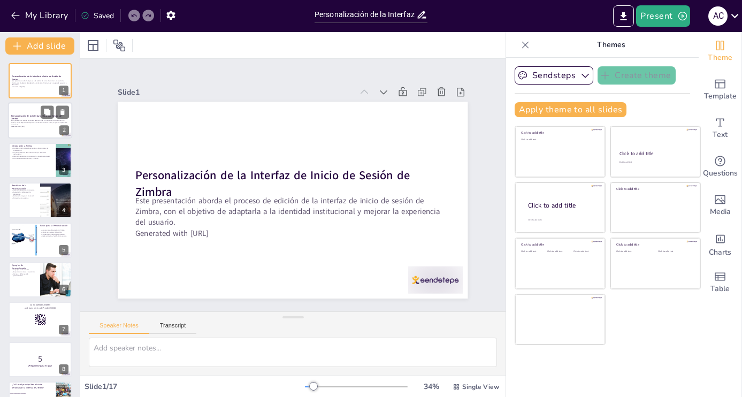
checkbox input "true"
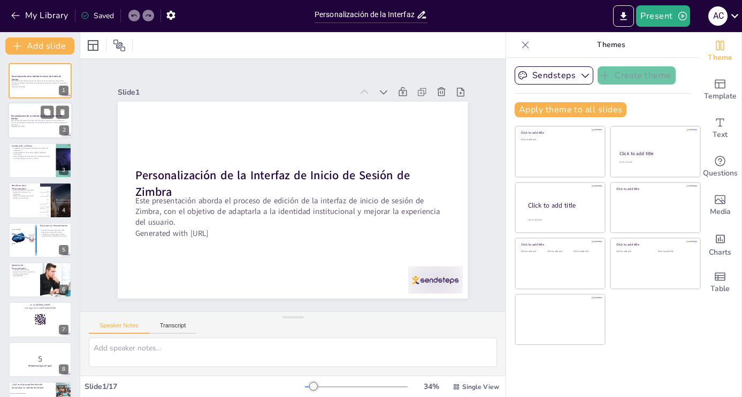
checkbox input "true"
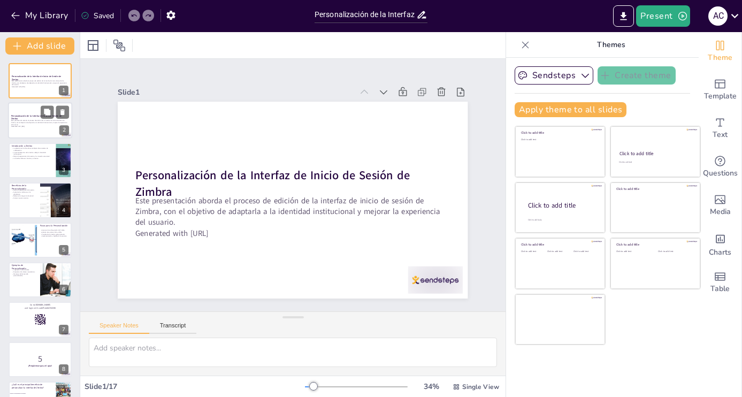
checkbox input "true"
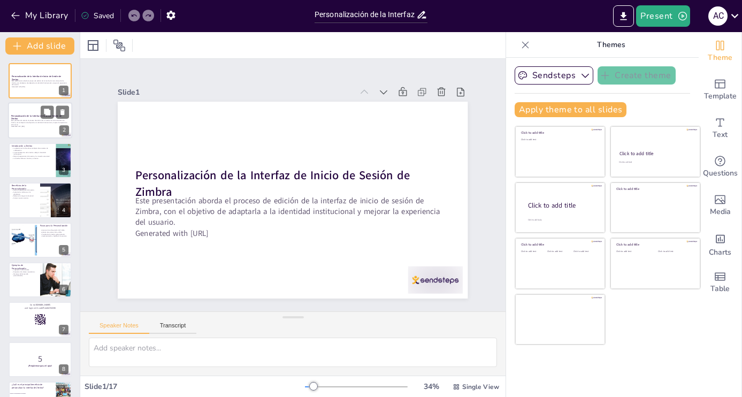
checkbox input "true"
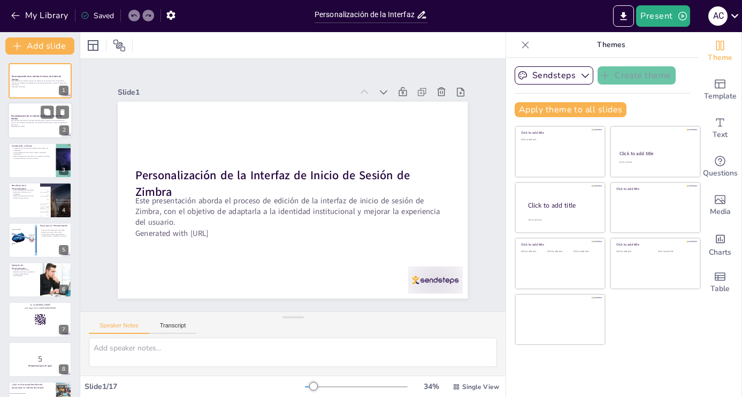
checkbox input "true"
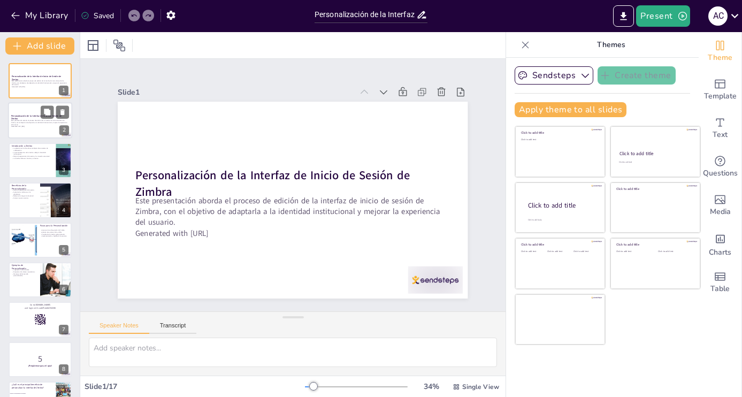
checkbox input "true"
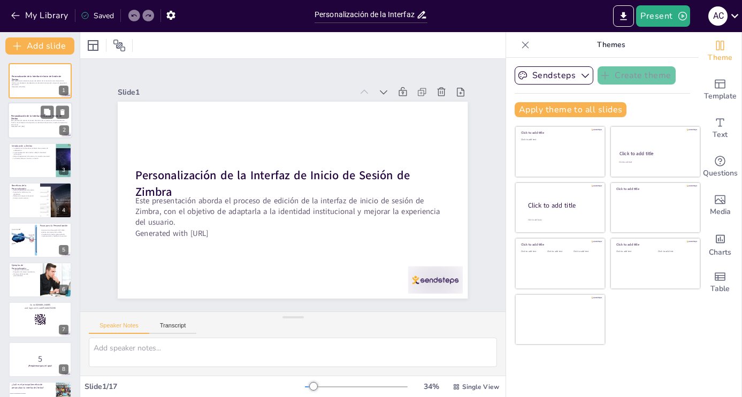
checkbox input "true"
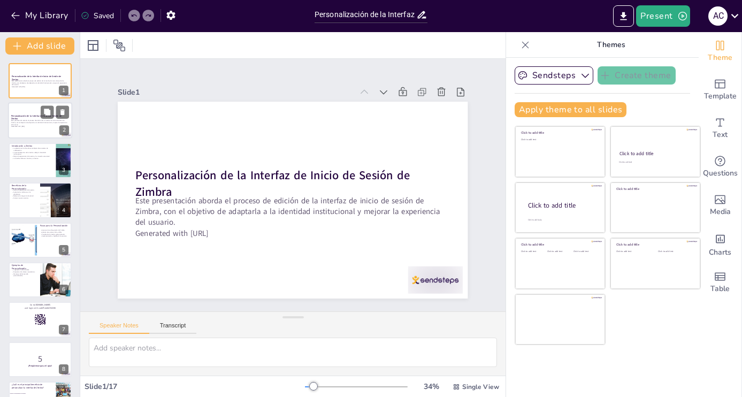
checkbox input "true"
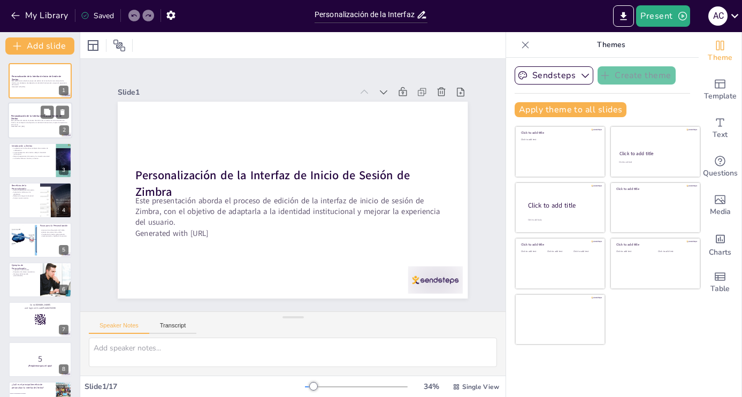
checkbox input "true"
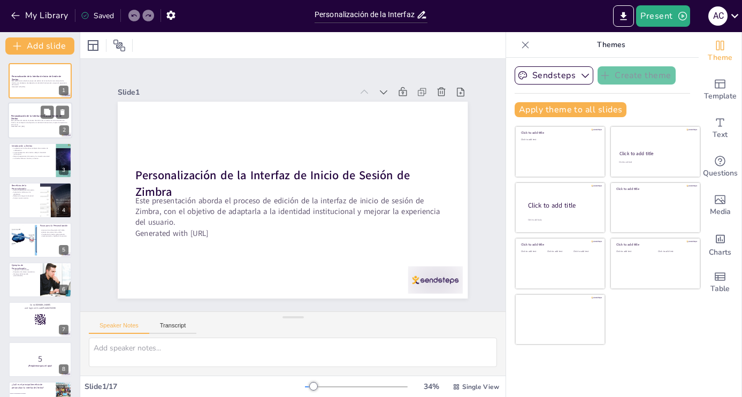
checkbox input "true"
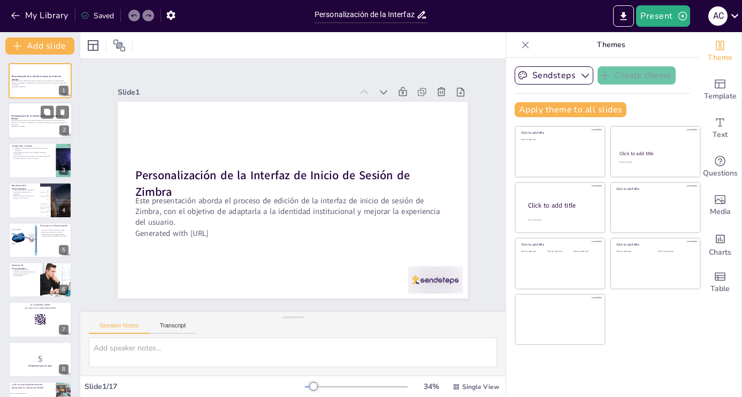
click at [35, 117] on strong "Personalización de la Interfaz de Inicio de Sesión de Zimbra" at bounding box center [36, 118] width 50 height 6
checkbox input "true"
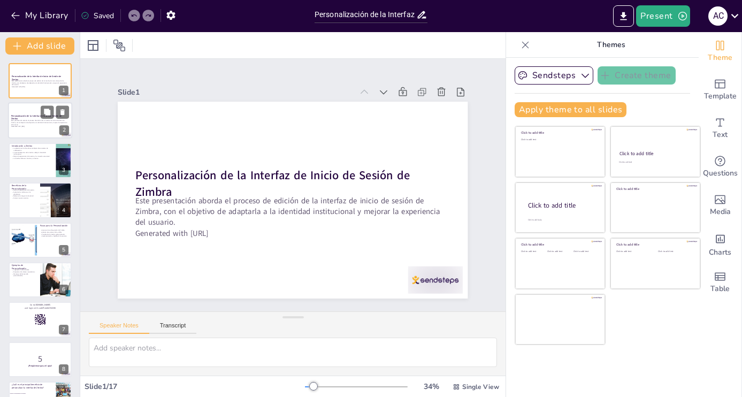
checkbox input "true"
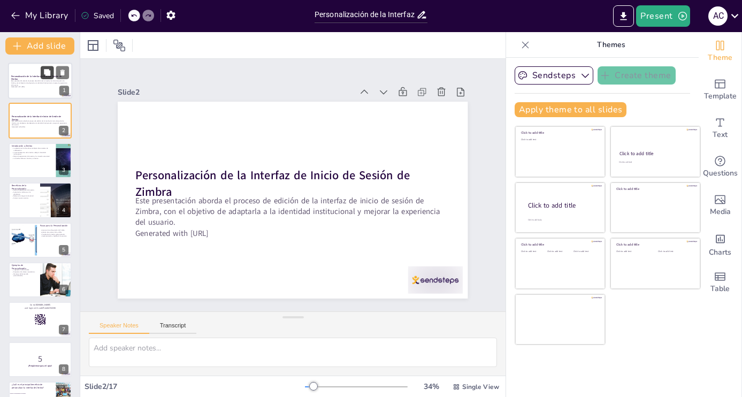
checkbox input "true"
click at [44, 51] on button "Add slide" at bounding box center [39, 45] width 69 height 17
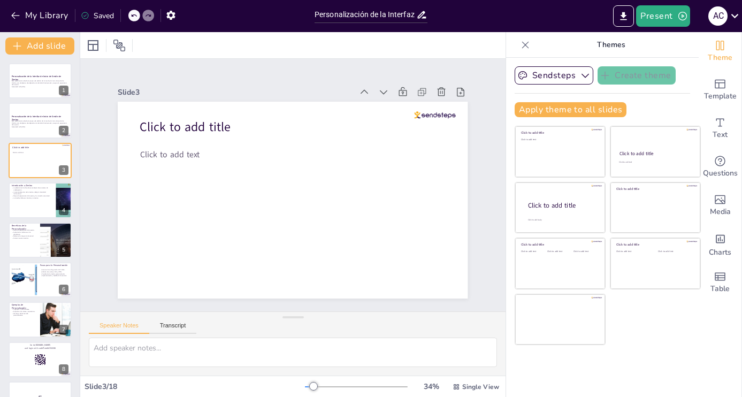
checkbox input "true"
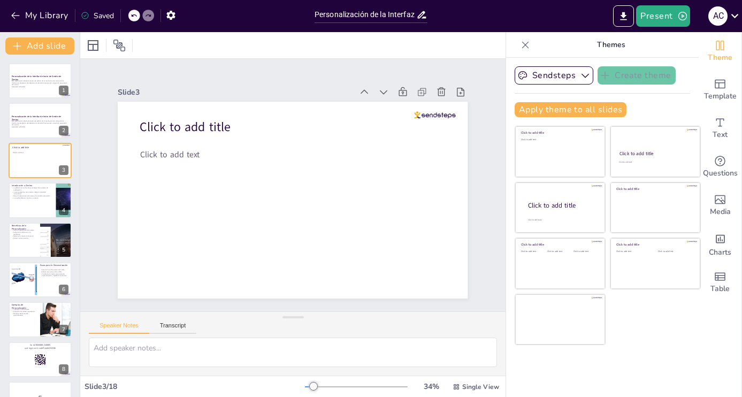
checkbox input "true"
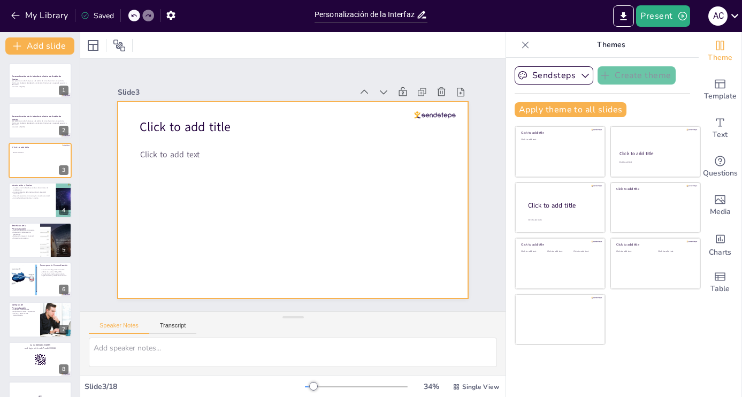
checkbox input "true"
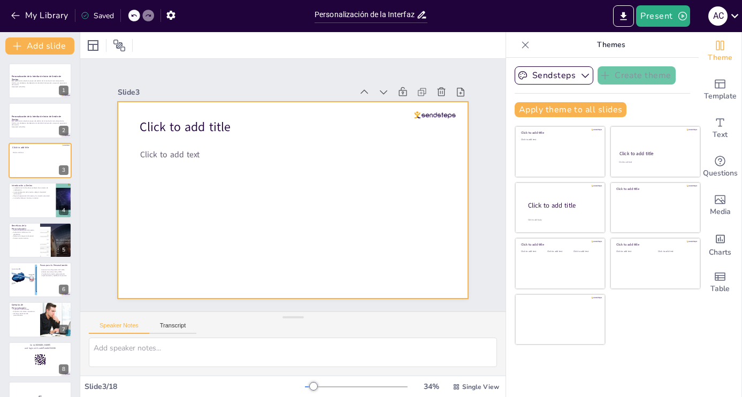
checkbox input "true"
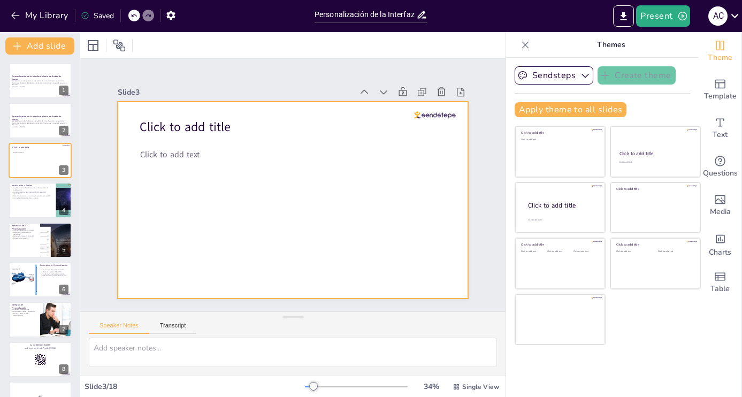
checkbox input "true"
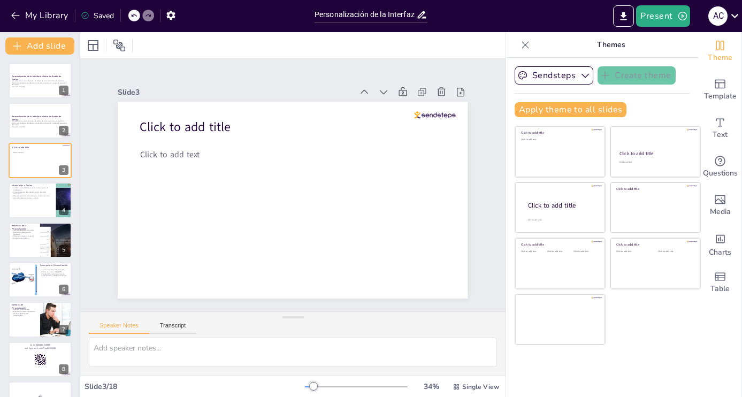
checkbox input "true"
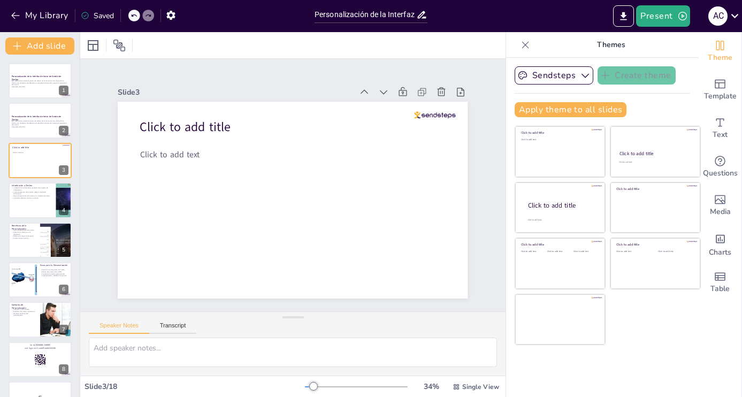
checkbox input "true"
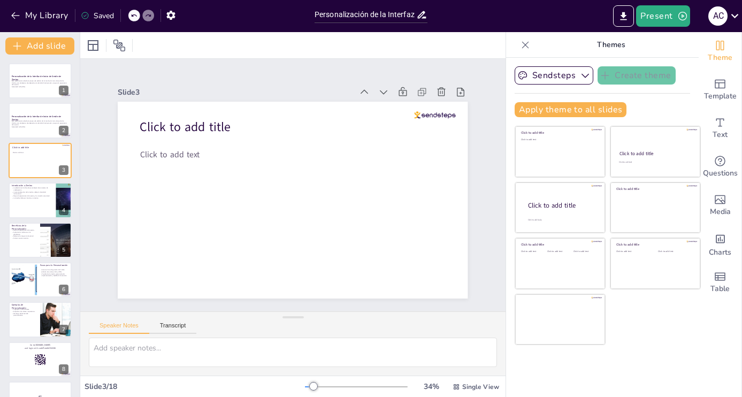
checkbox input "true"
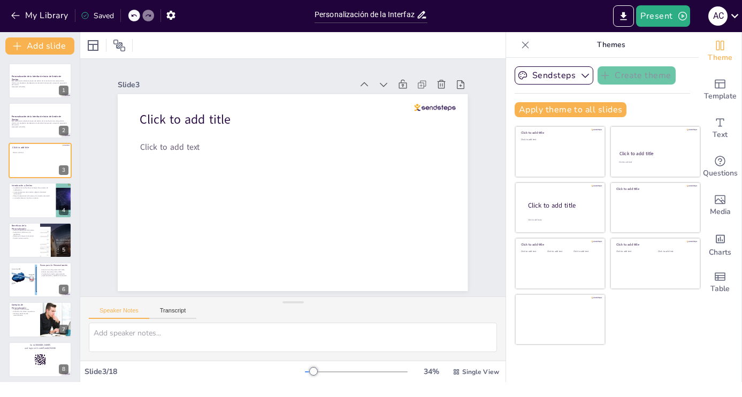
checkbox input "true"
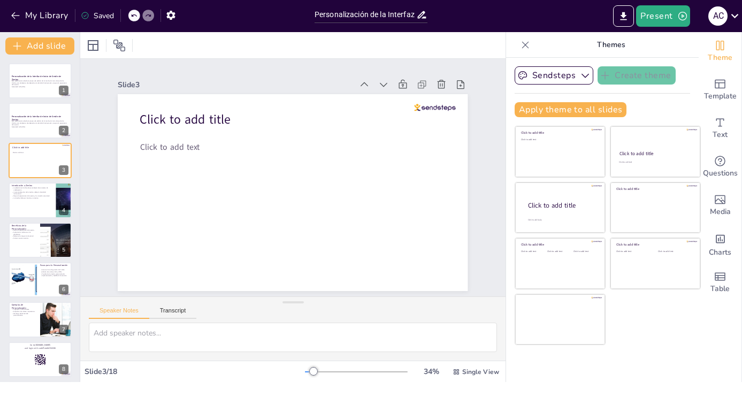
checkbox input "true"
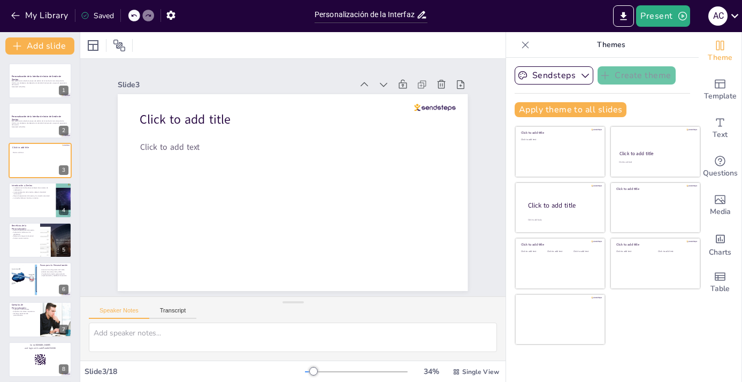
checkbox input "true"
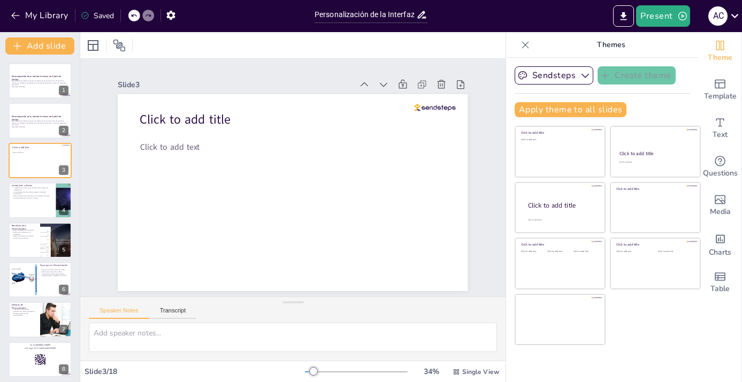
checkbox input "true"
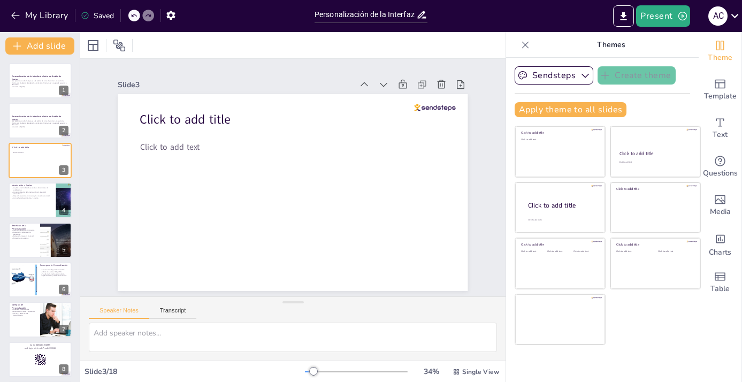
checkbox input "true"
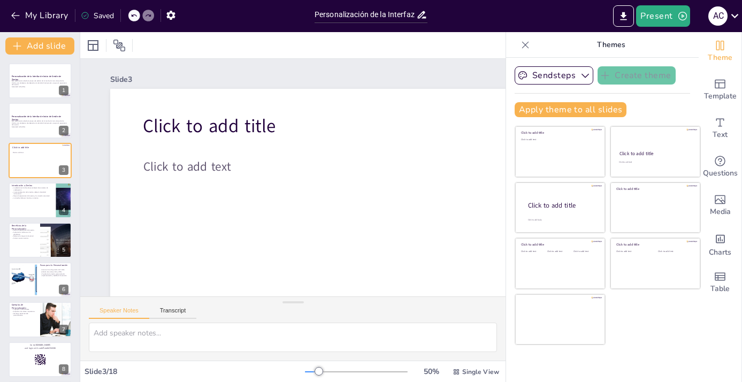
checkbox input "true"
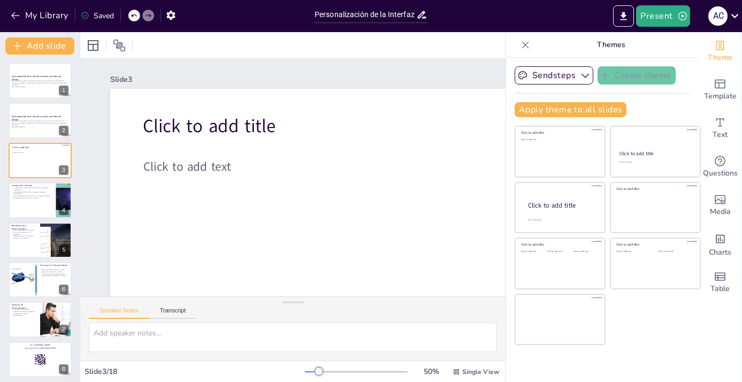
checkbox input "true"
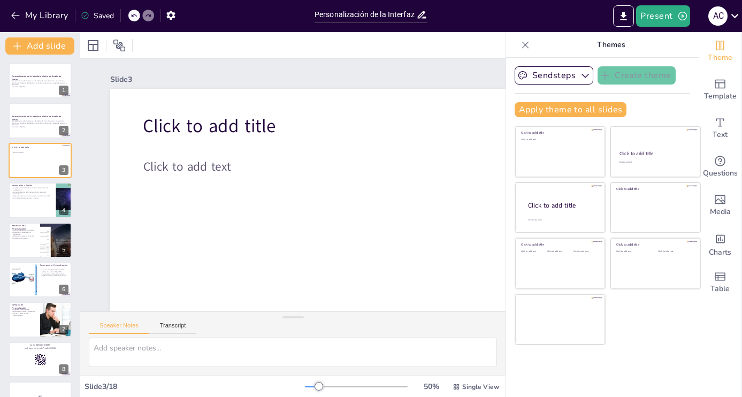
checkbox input "true"
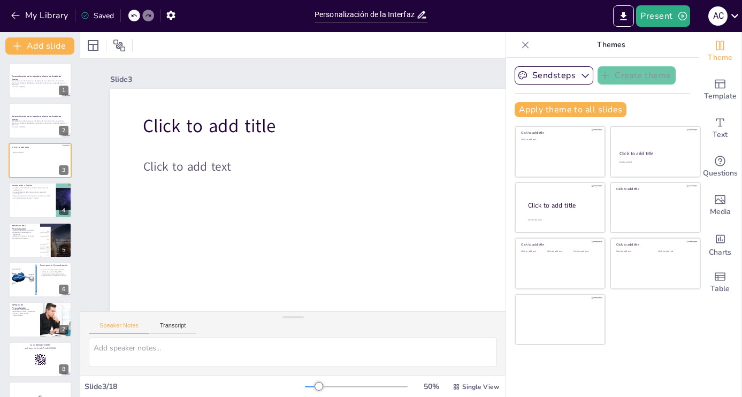
checkbox input "true"
